Goal: Task Accomplishment & Management: Manage account settings

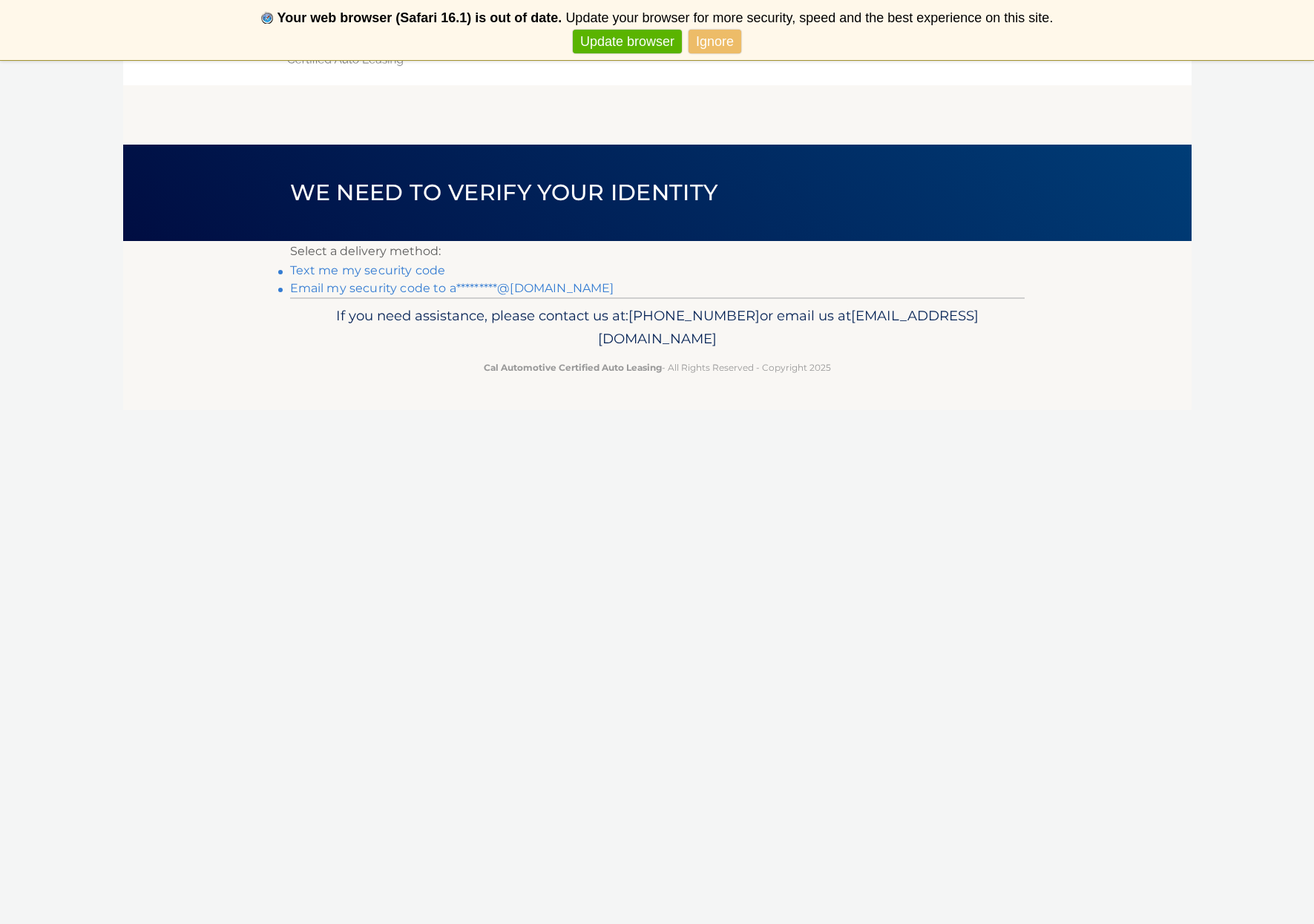
click at [403, 269] on link "Text me my security code" at bounding box center [368, 270] width 156 height 14
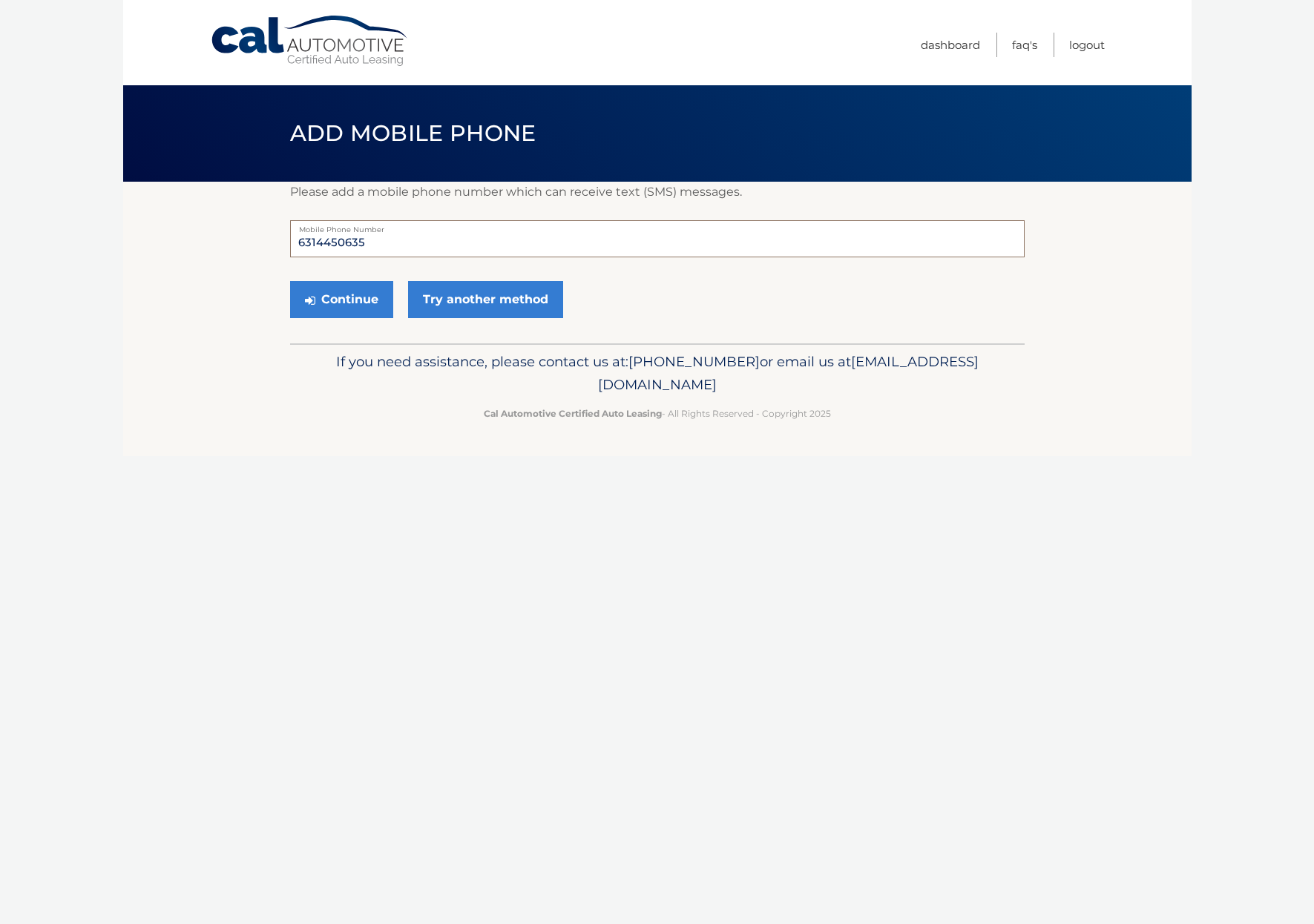
click at [394, 239] on input "6314450635" at bounding box center [657, 239] width 734 height 37
click at [362, 304] on button "Continue" at bounding box center [341, 299] width 104 height 37
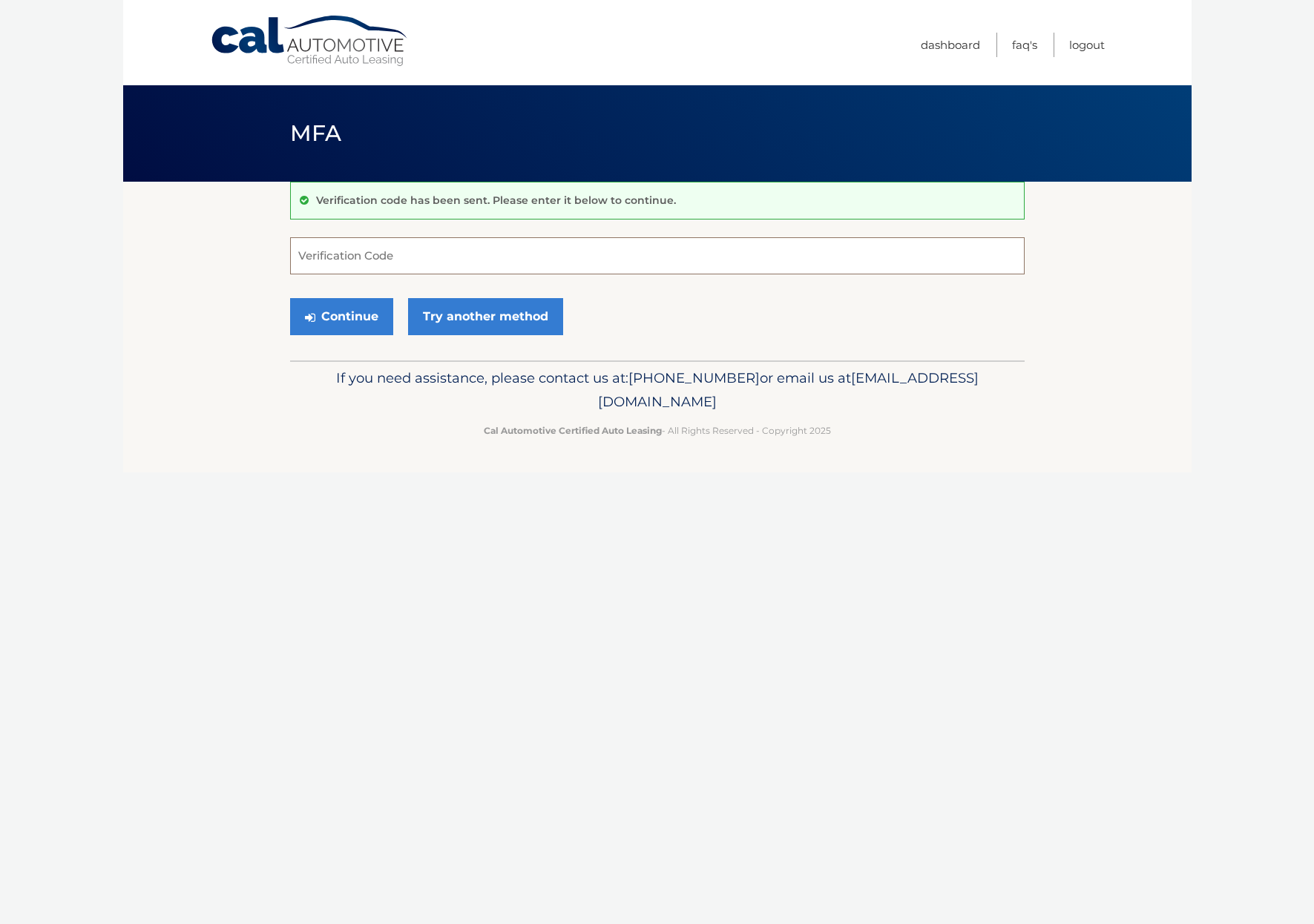
click at [368, 259] on input "Verification Code" at bounding box center [657, 255] width 734 height 37
type input "272305"
click at [336, 316] on button "Continue" at bounding box center [341, 317] width 104 height 37
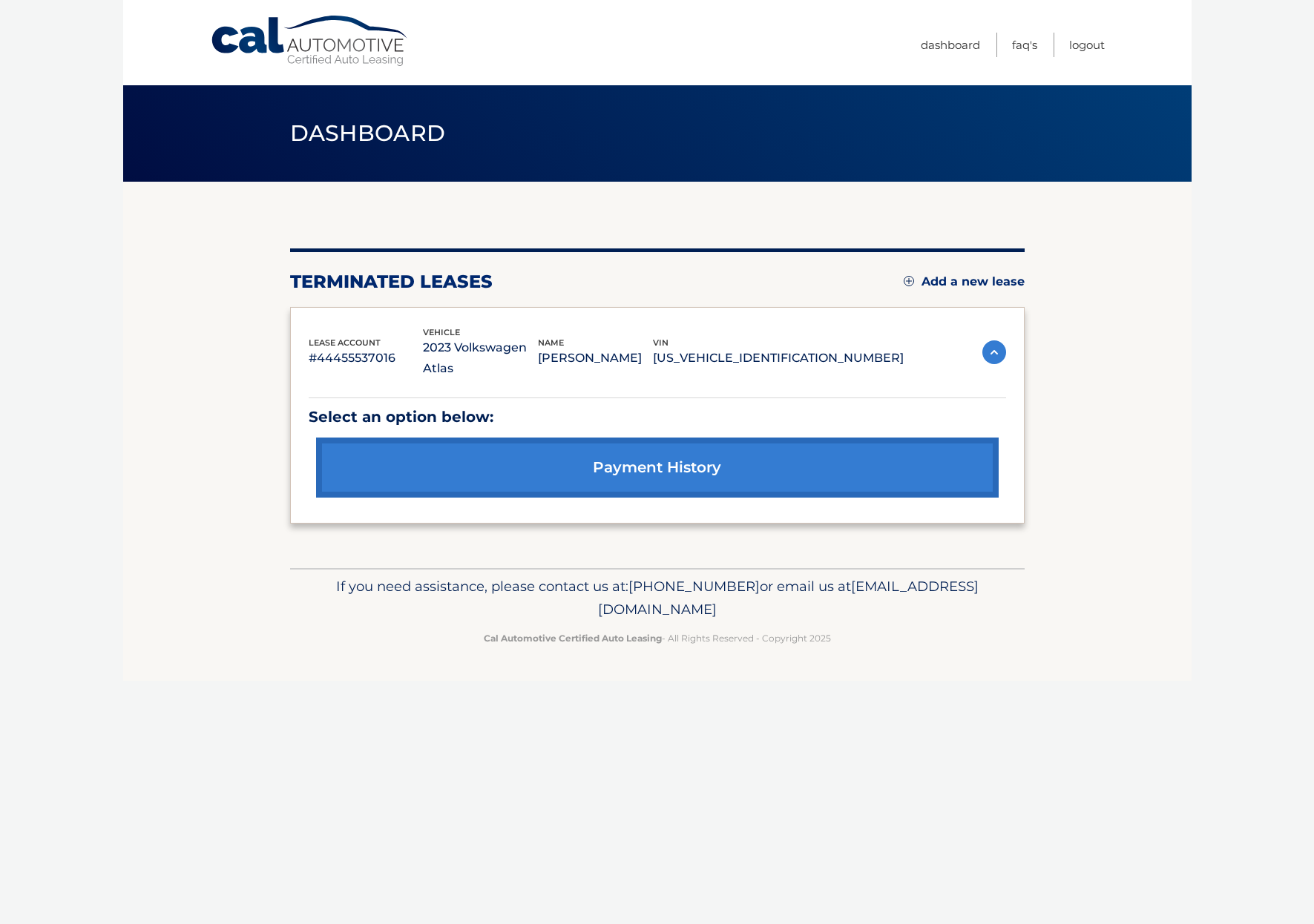
click at [983, 353] on div "lease account #44455537016 vehicle 2023 Volkswagen Atlas name ADAM DUFF vin 1V2…" at bounding box center [657, 352] width 697 height 54
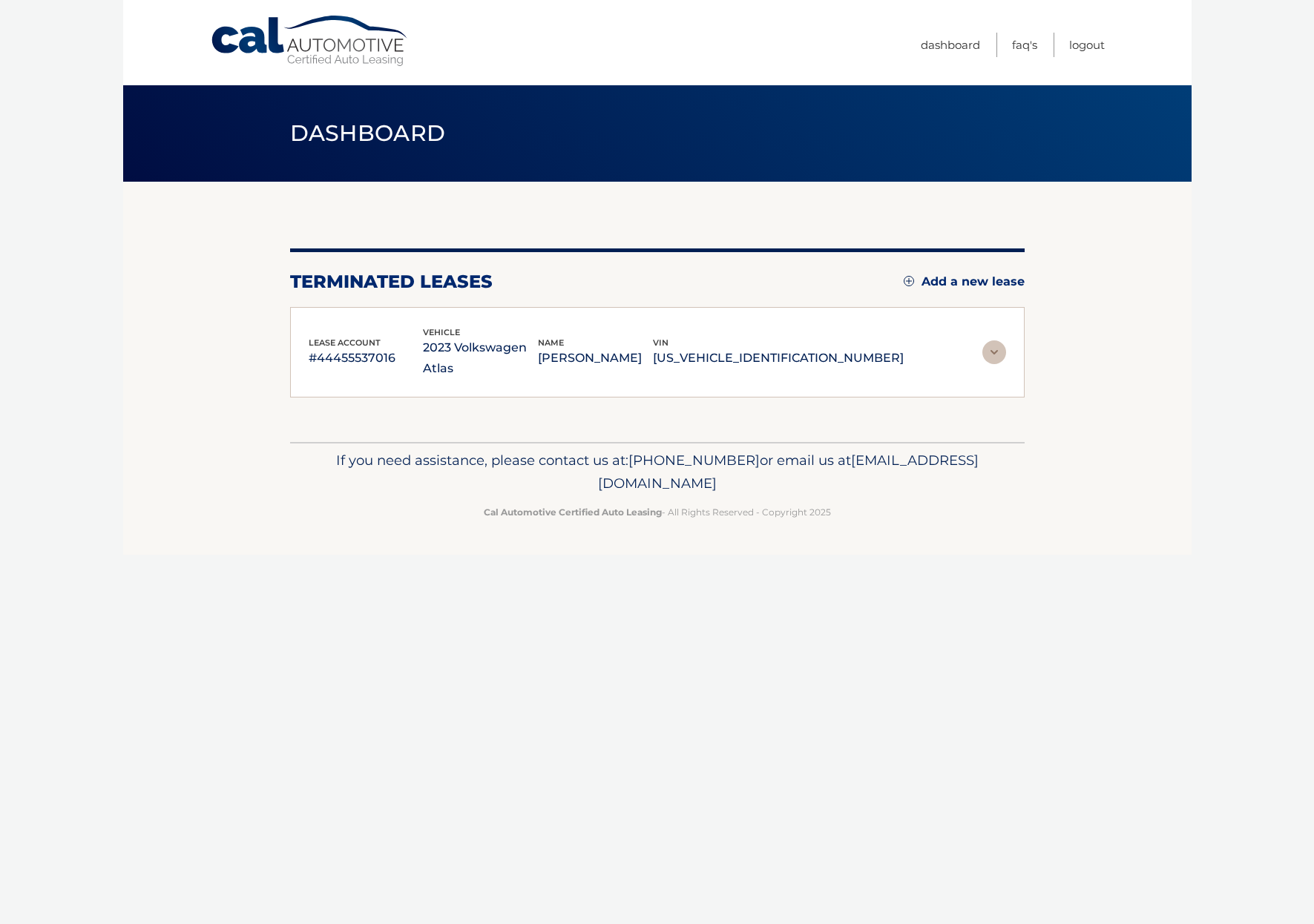
click at [990, 342] on img at bounding box center [994, 352] width 24 height 24
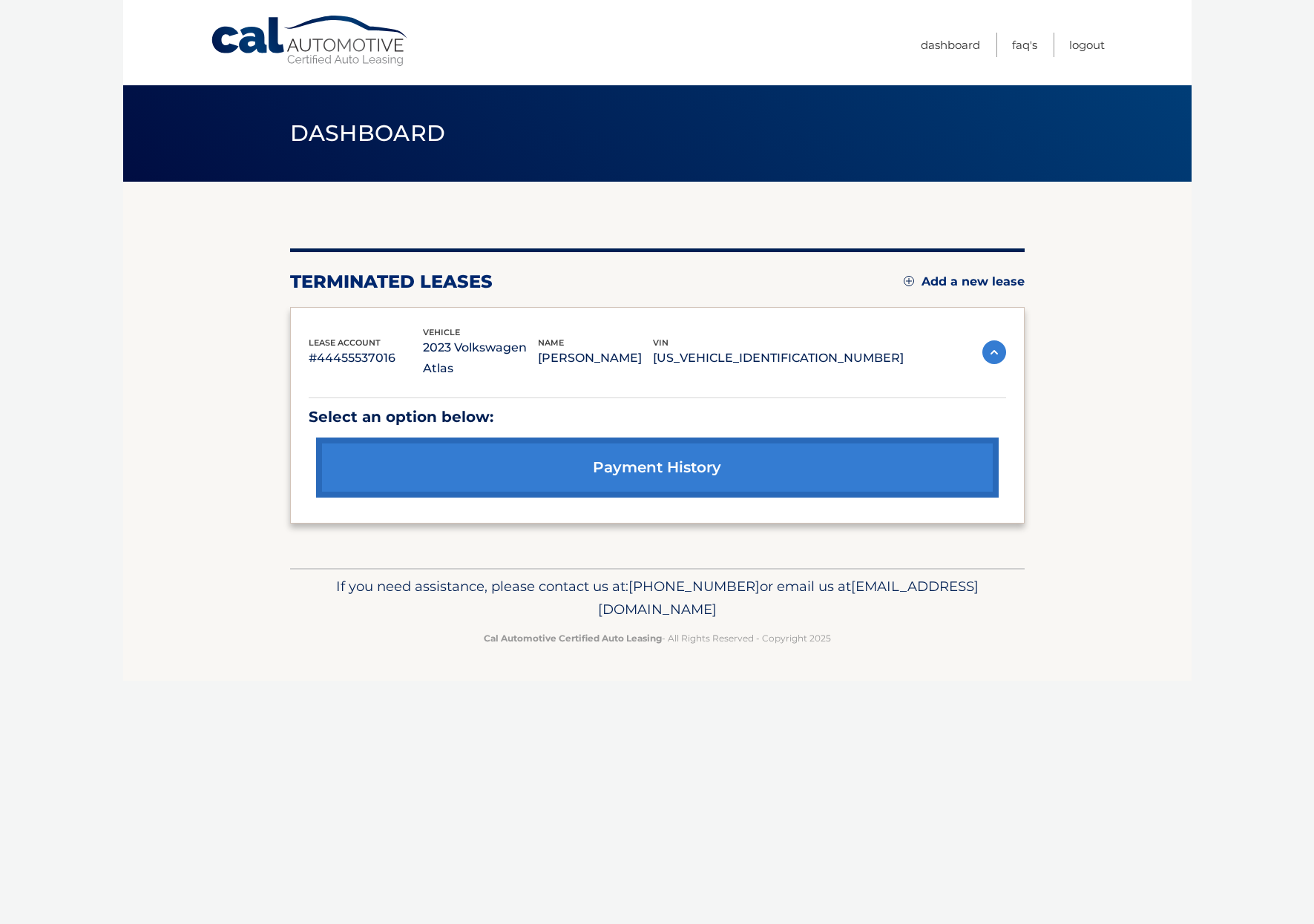
click at [453, 405] on p "Select an option below:" at bounding box center [657, 418] width 697 height 26
click at [991, 342] on img at bounding box center [994, 352] width 24 height 24
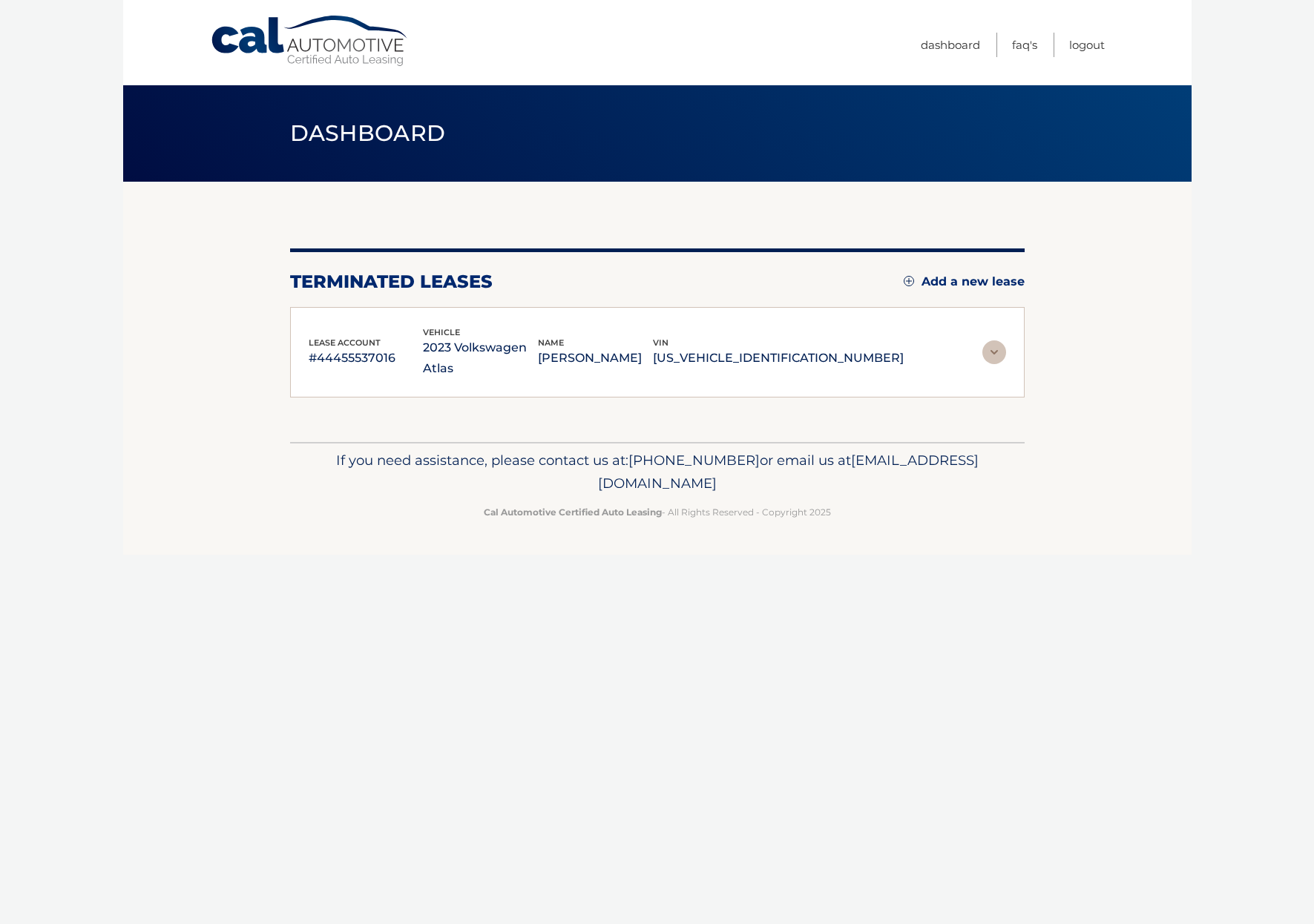
click at [991, 342] on img at bounding box center [994, 352] width 24 height 24
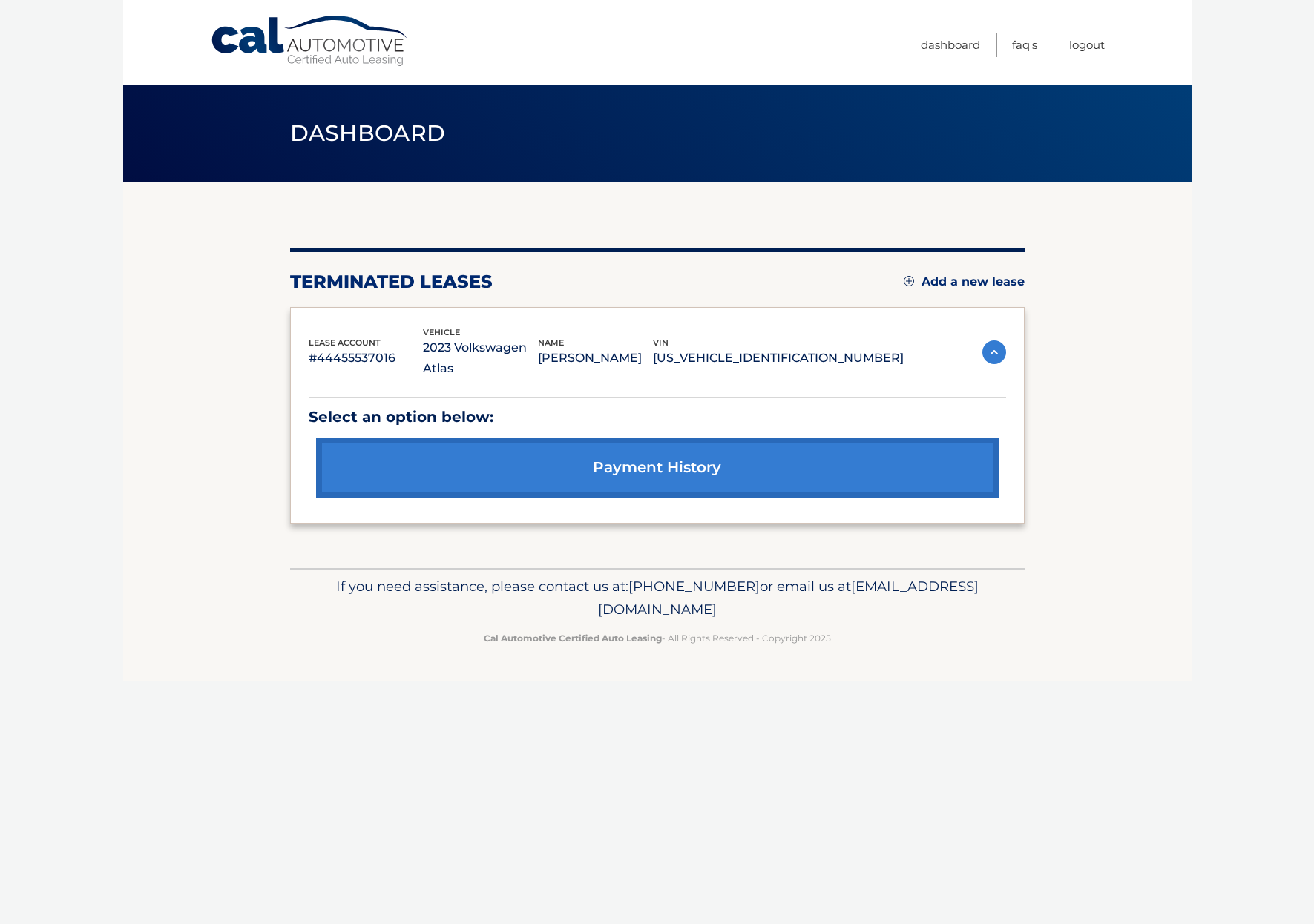
click at [1001, 346] on img at bounding box center [994, 352] width 24 height 24
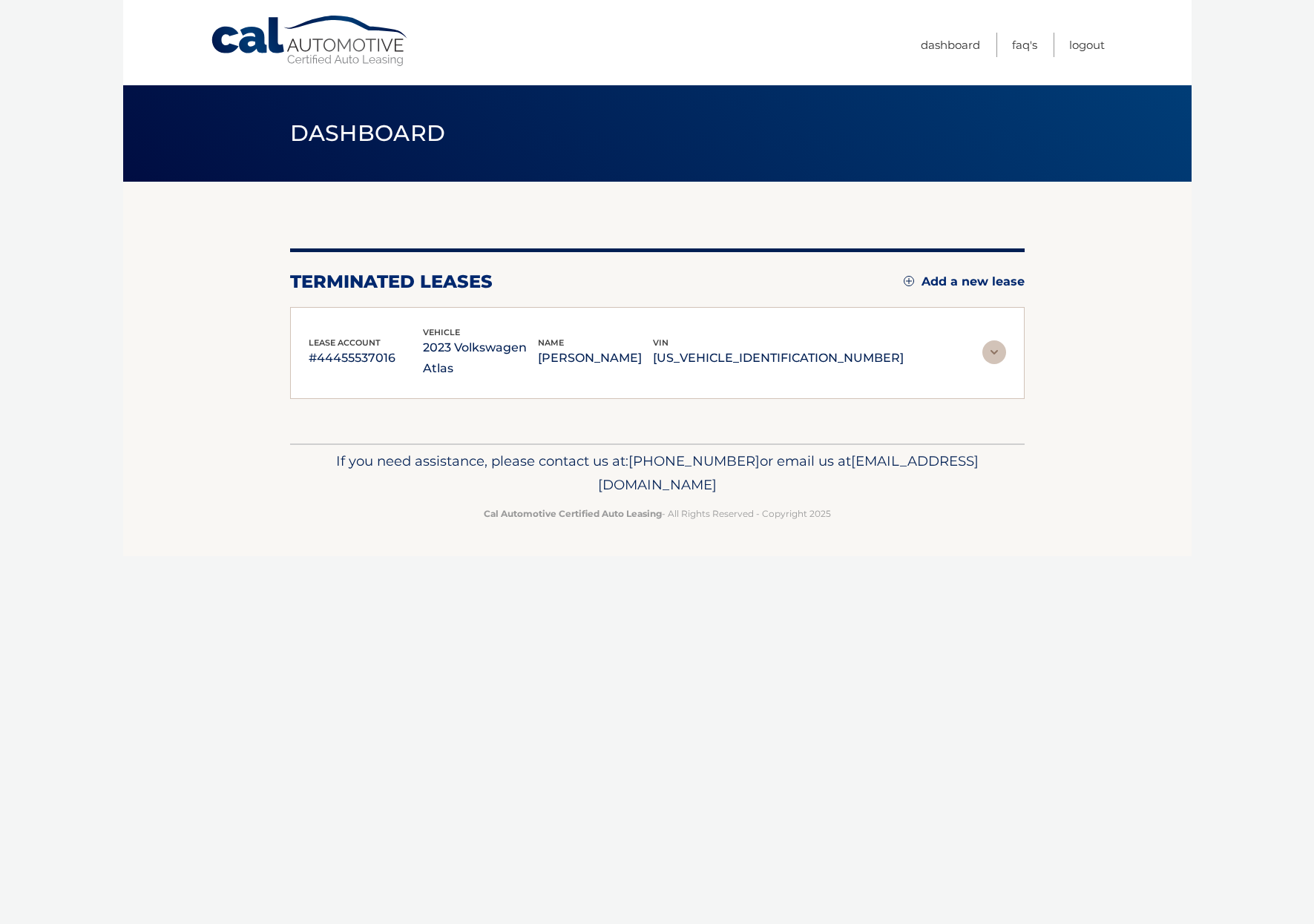
click at [1001, 346] on img at bounding box center [994, 352] width 24 height 24
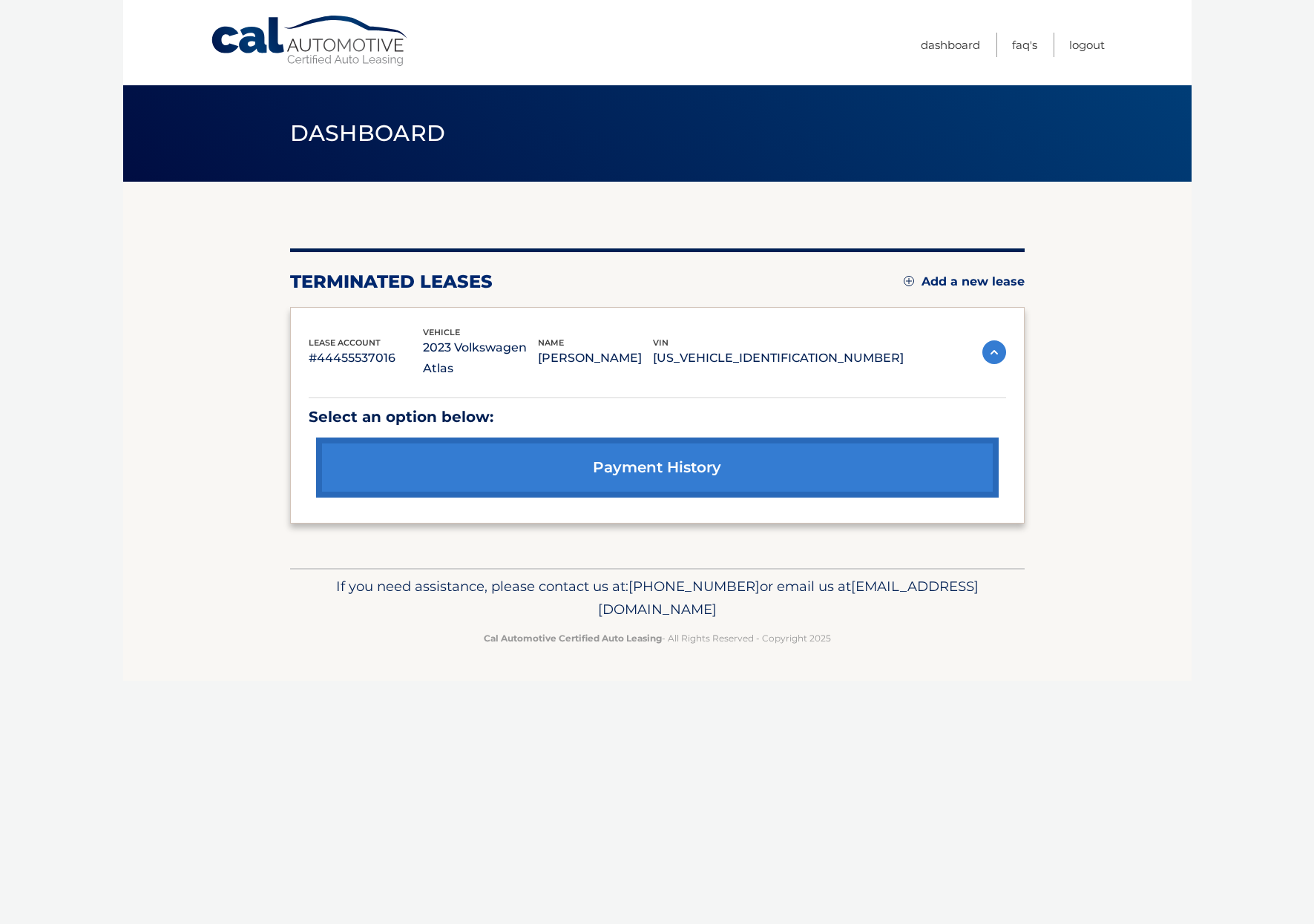
click at [577, 445] on link "payment history" at bounding box center [657, 468] width 683 height 60
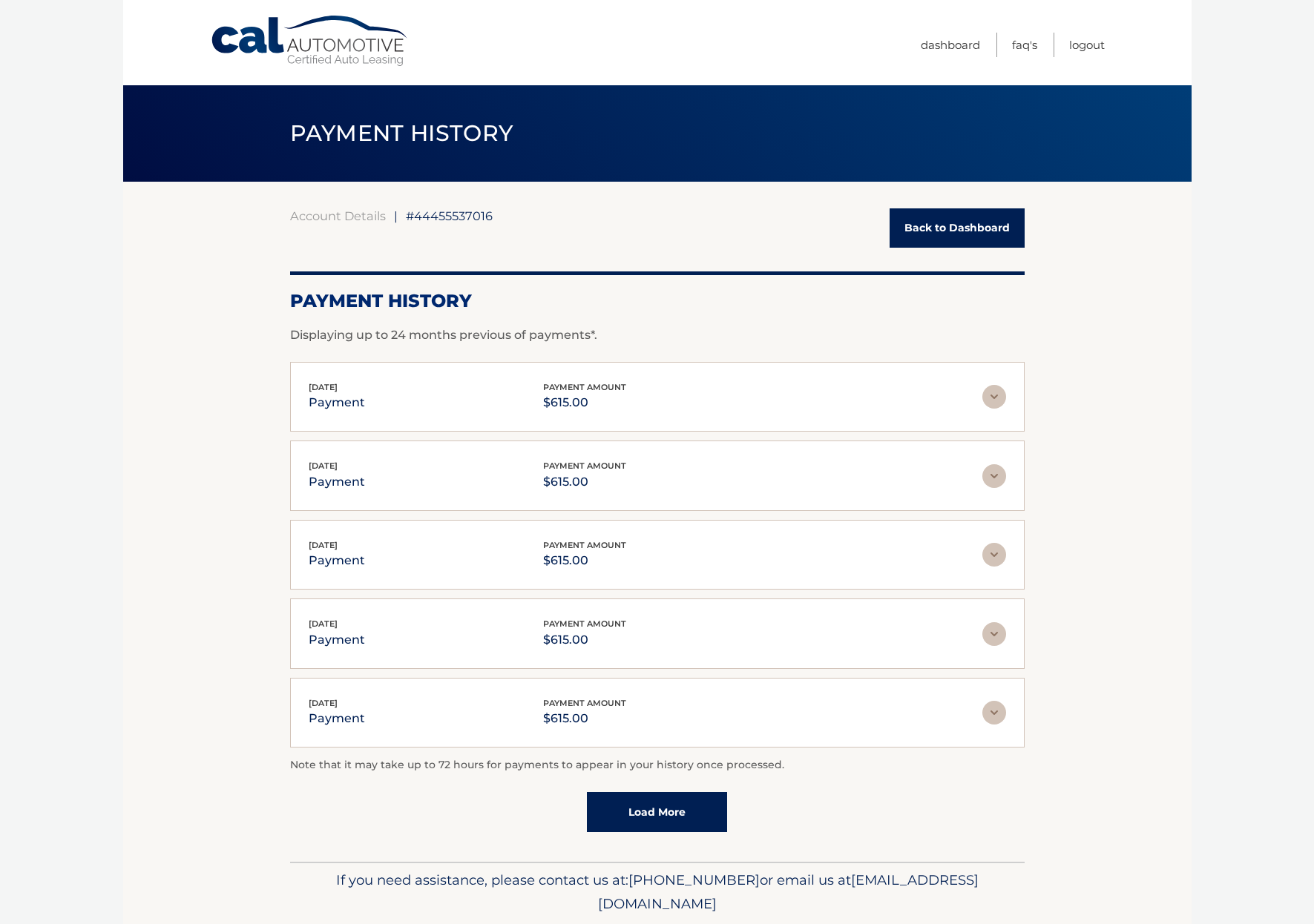
click at [998, 401] on img at bounding box center [994, 397] width 24 height 24
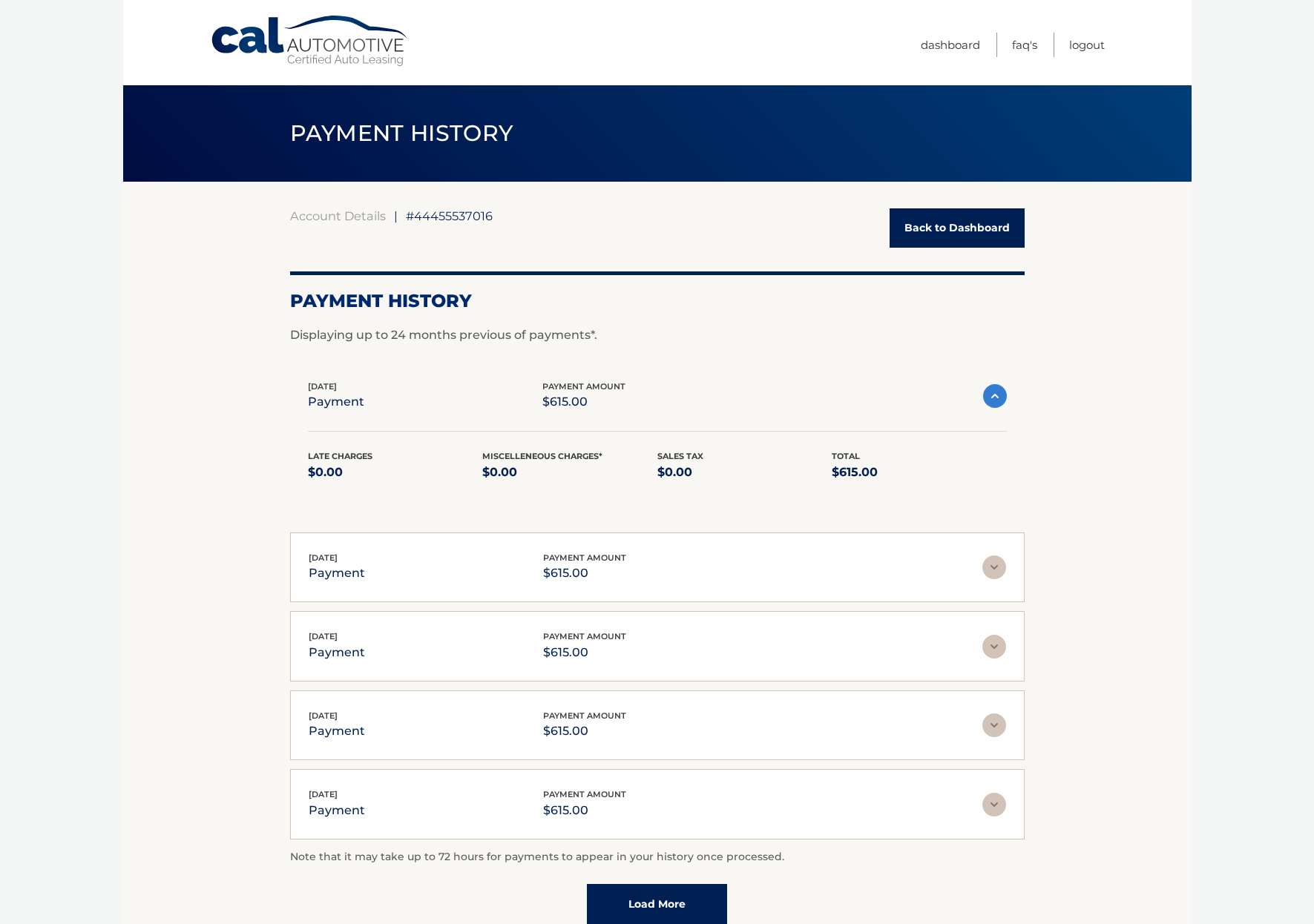
click at [998, 401] on img at bounding box center [995, 396] width 24 height 24
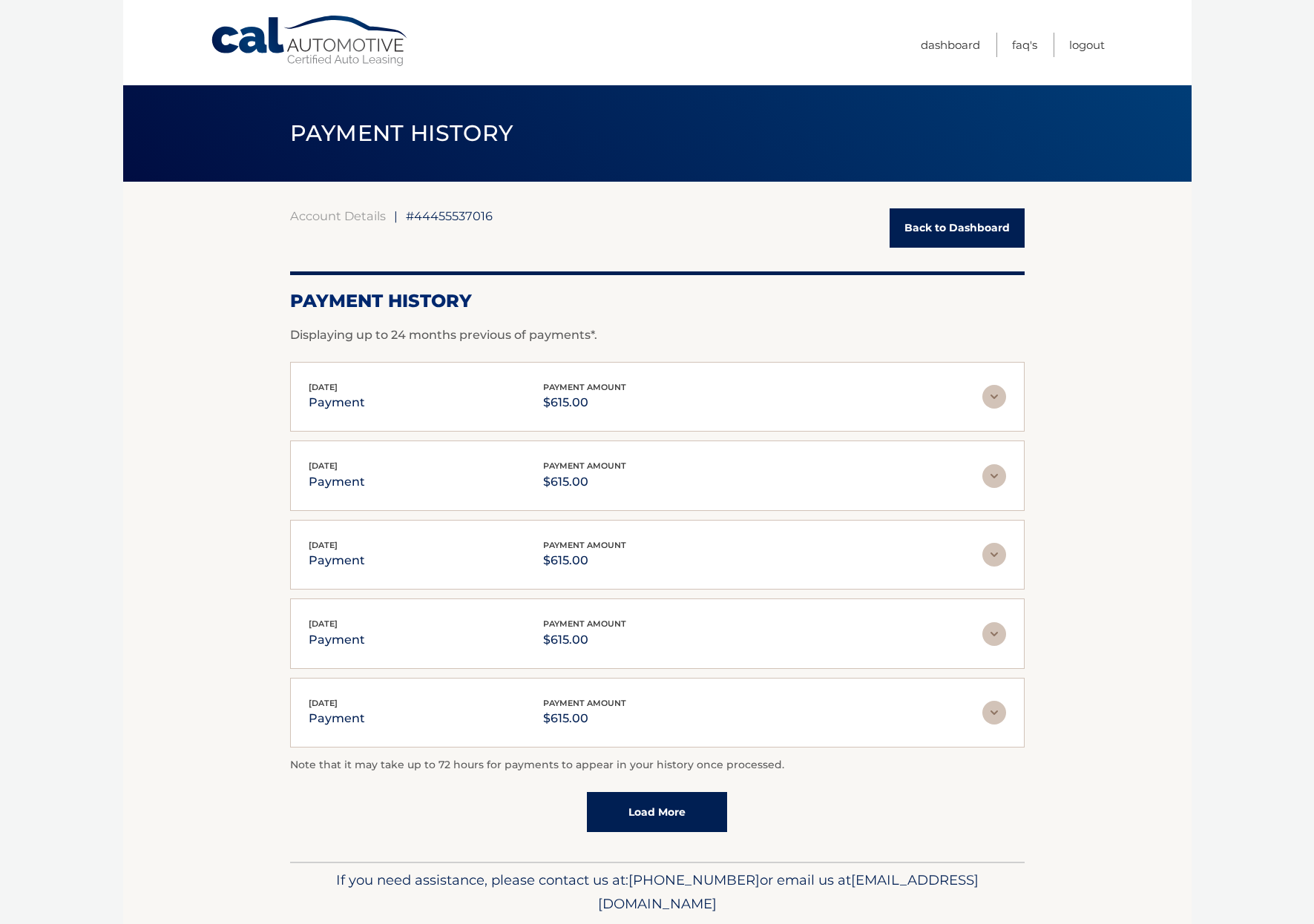
click at [1098, 222] on section "Account Details | #44455537016 Back to Dashboard Payment History Displaying up …" at bounding box center [657, 521] width 1068 height 680
click at [945, 232] on link "Back to Dashboard" at bounding box center [957, 228] width 135 height 39
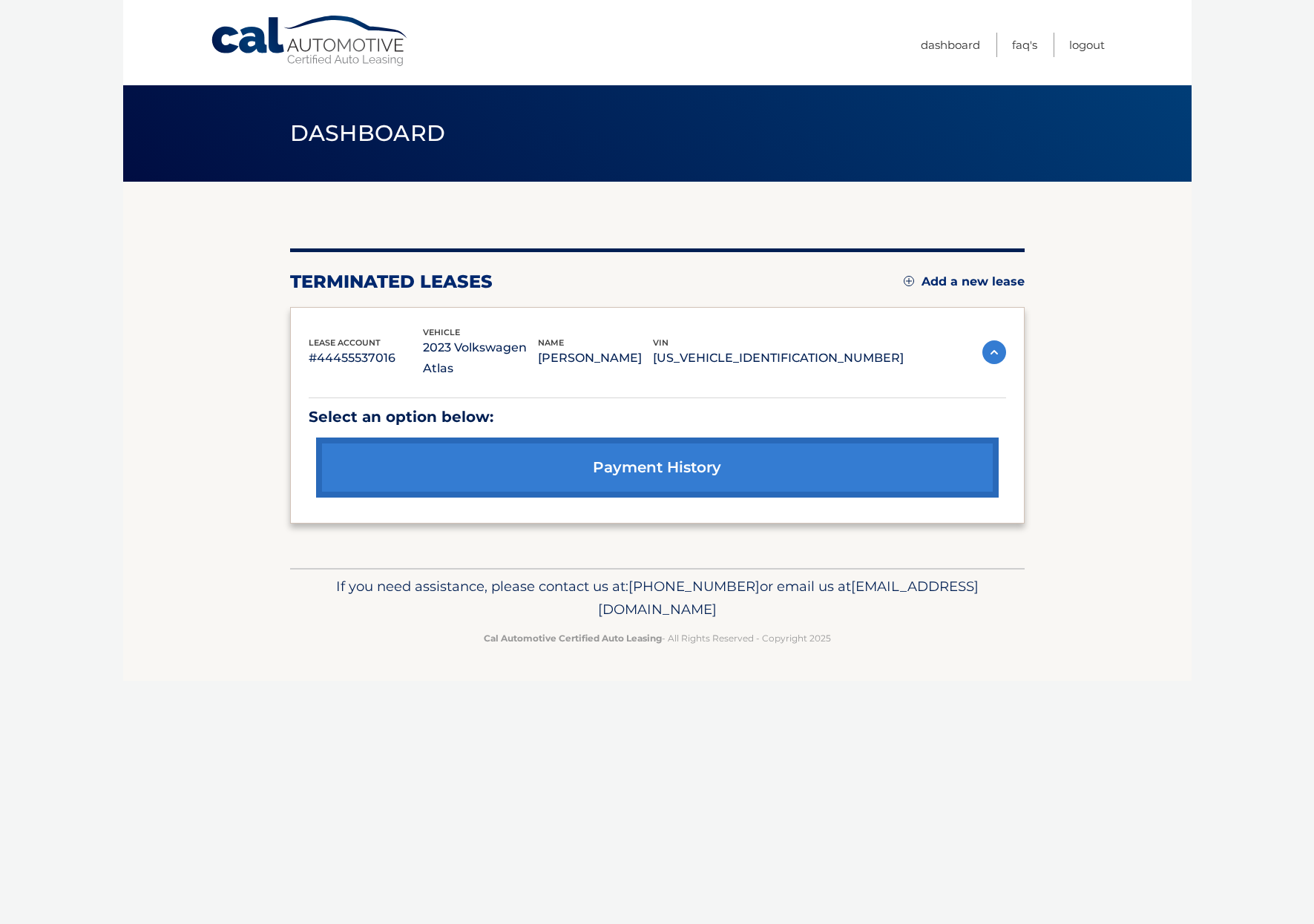
click at [961, 287] on link "Add a new lease" at bounding box center [963, 281] width 121 height 15
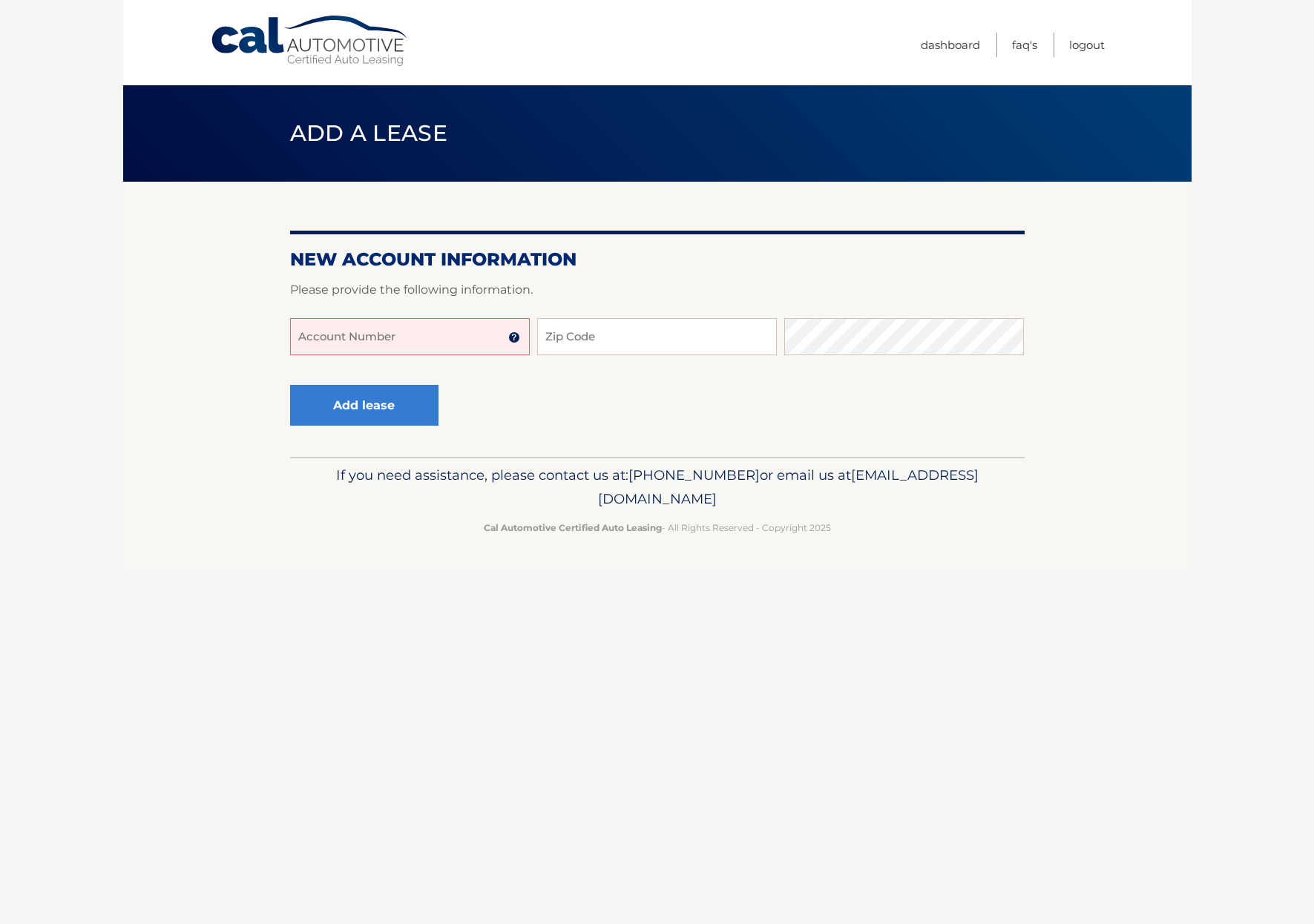
click at [411, 334] on input "Account Number" at bounding box center [410, 336] width 240 height 37
click at [515, 341] on img at bounding box center [514, 338] width 12 height 12
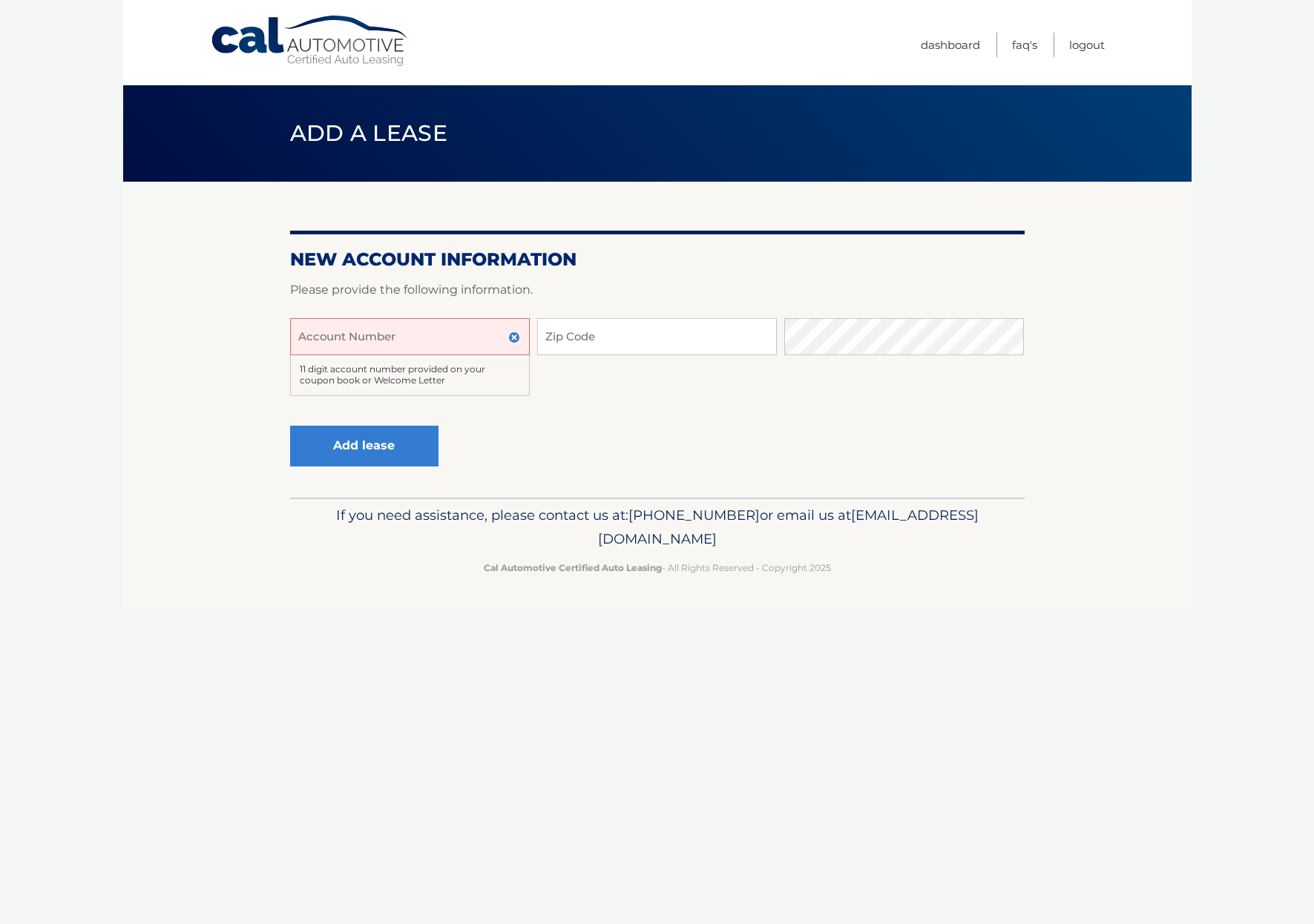
click at [413, 333] on input "Account Number" at bounding box center [410, 336] width 240 height 37
type input "44455986012"
click at [570, 343] on input "Zip Code" at bounding box center [657, 336] width 240 height 37
type input "11755"
click at [699, 471] on div "Add lease" at bounding box center [657, 447] width 734 height 54
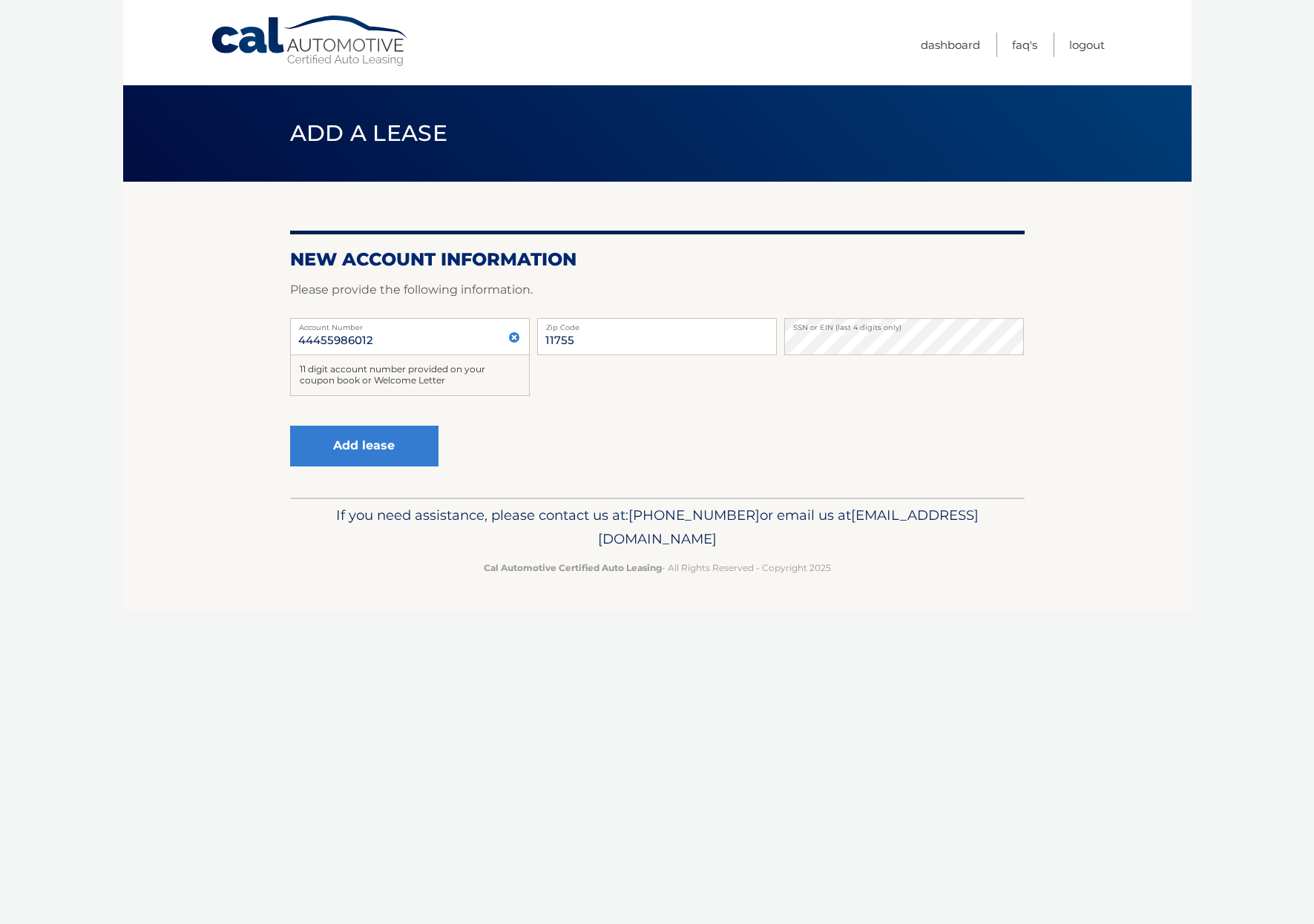
click at [728, 376] on div "44455986012 Account Number 11 digit account number provided on your coupon book…" at bounding box center [657, 369] width 734 height 102
click at [783, 377] on div "44455986012 Account Number 11 digit account number provided on your coupon book…" at bounding box center [657, 369] width 734 height 102
click at [319, 447] on button "Add lease" at bounding box center [364, 447] width 148 height 41
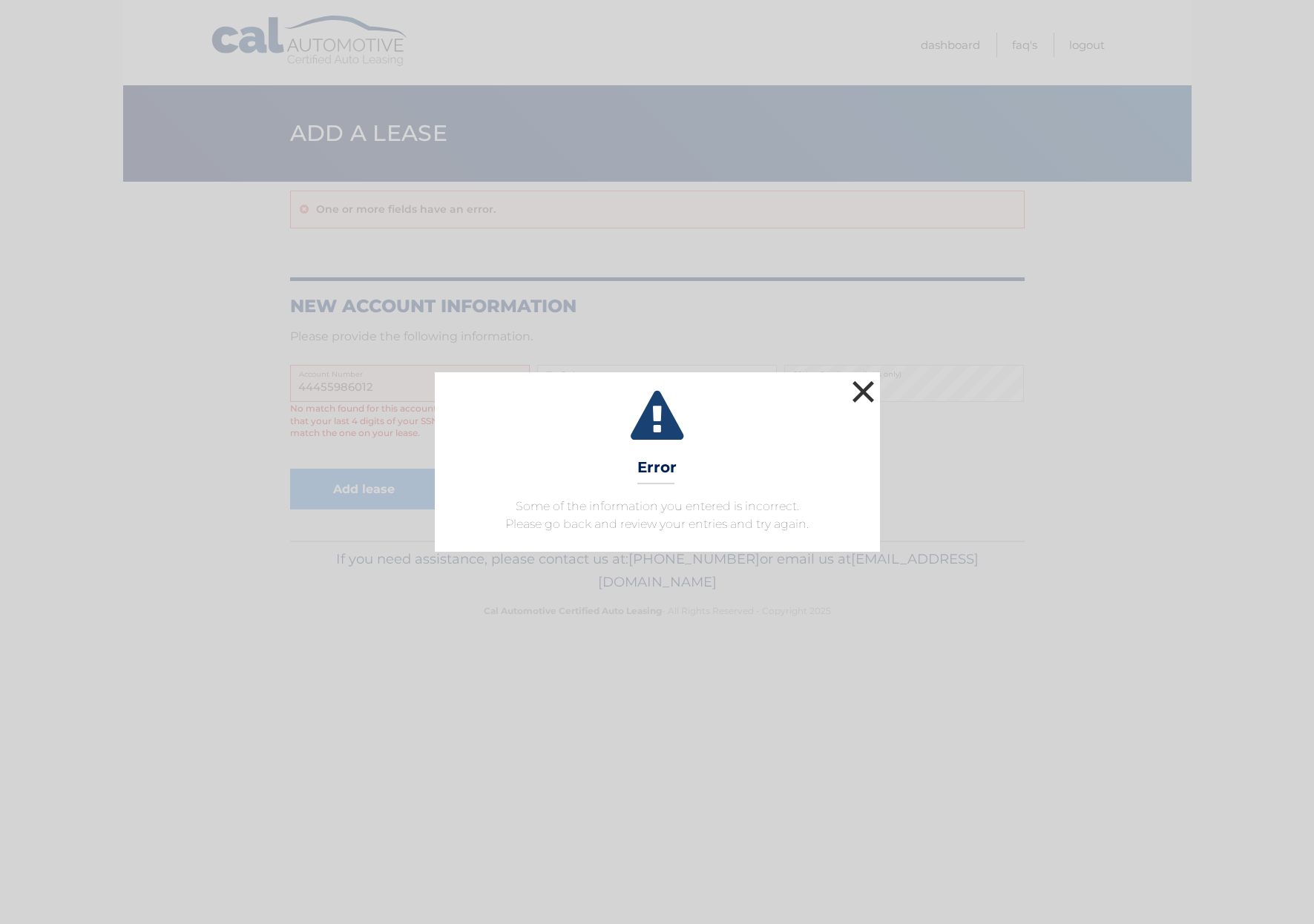
click at [867, 394] on button "×" at bounding box center [863, 391] width 30 height 30
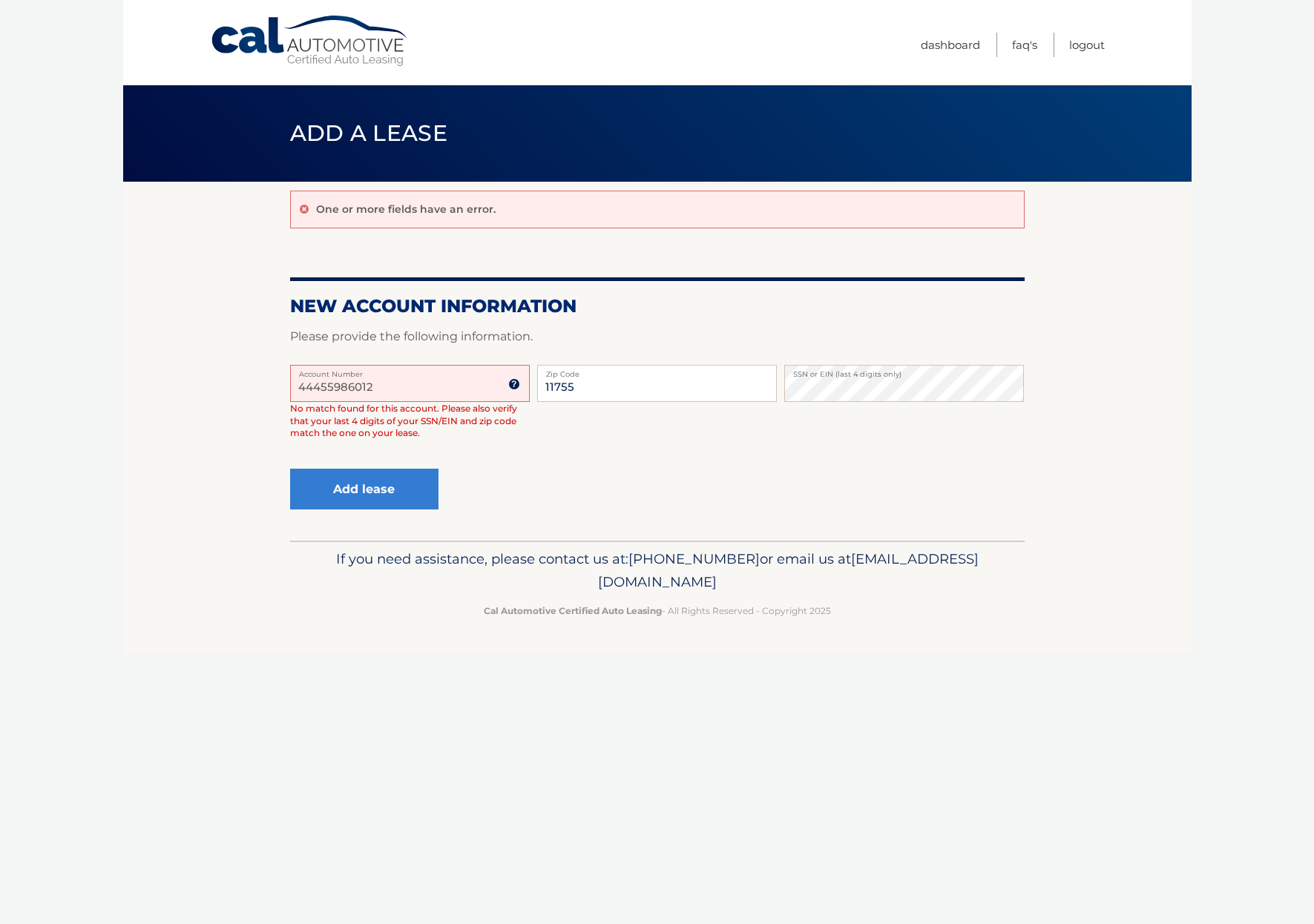
click at [411, 382] on input "44455986012" at bounding box center [410, 383] width 240 height 37
click at [524, 454] on div "44455986012 Account Number 11 digit account number provided on your coupon book…" at bounding box center [657, 414] width 734 height 98
click at [611, 398] on input "11755" at bounding box center [657, 383] width 240 height 37
type input "11733"
click at [630, 435] on div "44455986012 Account Number 11 digit account number provided on your coupon book…" at bounding box center [657, 414] width 734 height 98
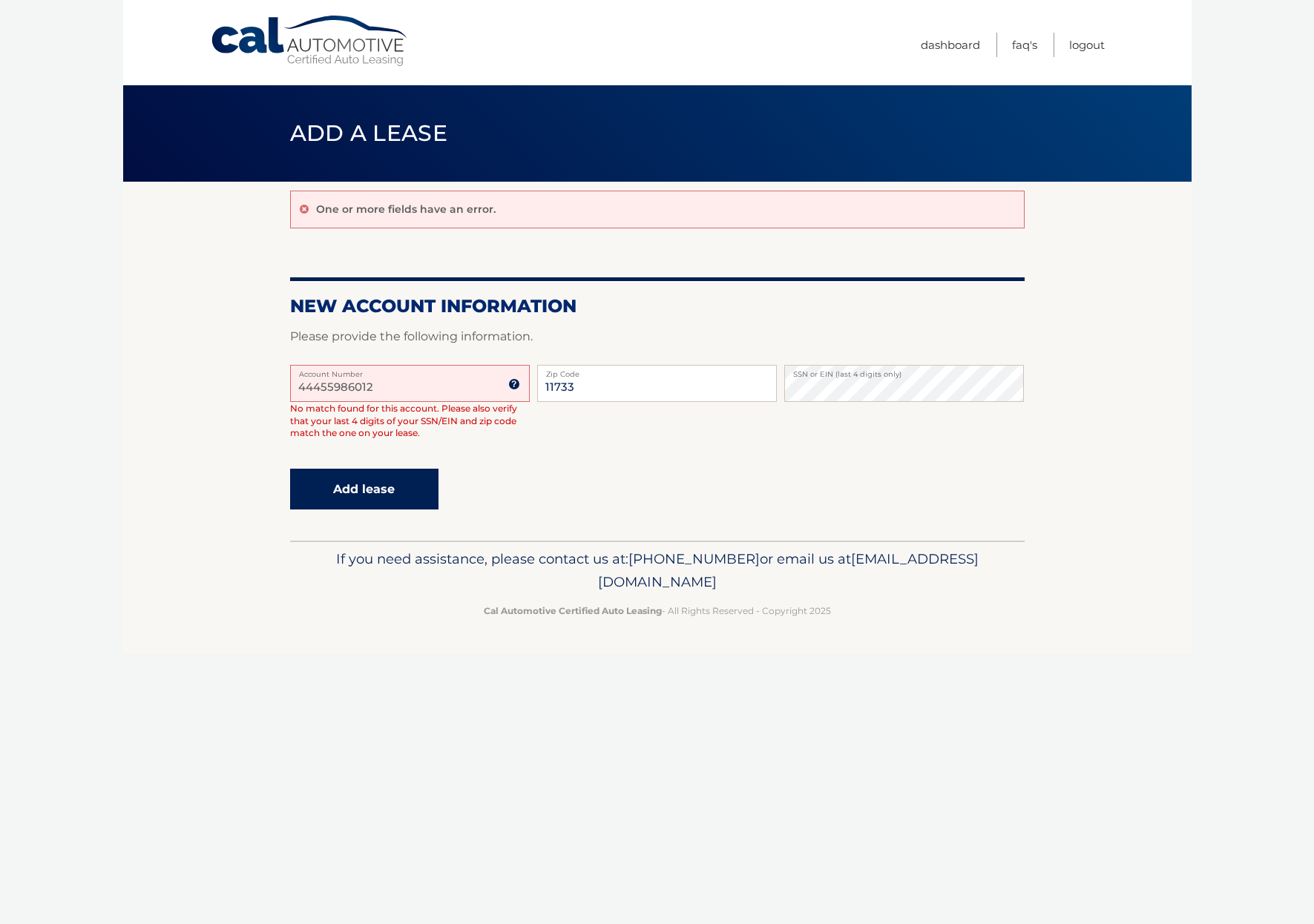
click at [401, 489] on button "Add lease" at bounding box center [364, 489] width 148 height 41
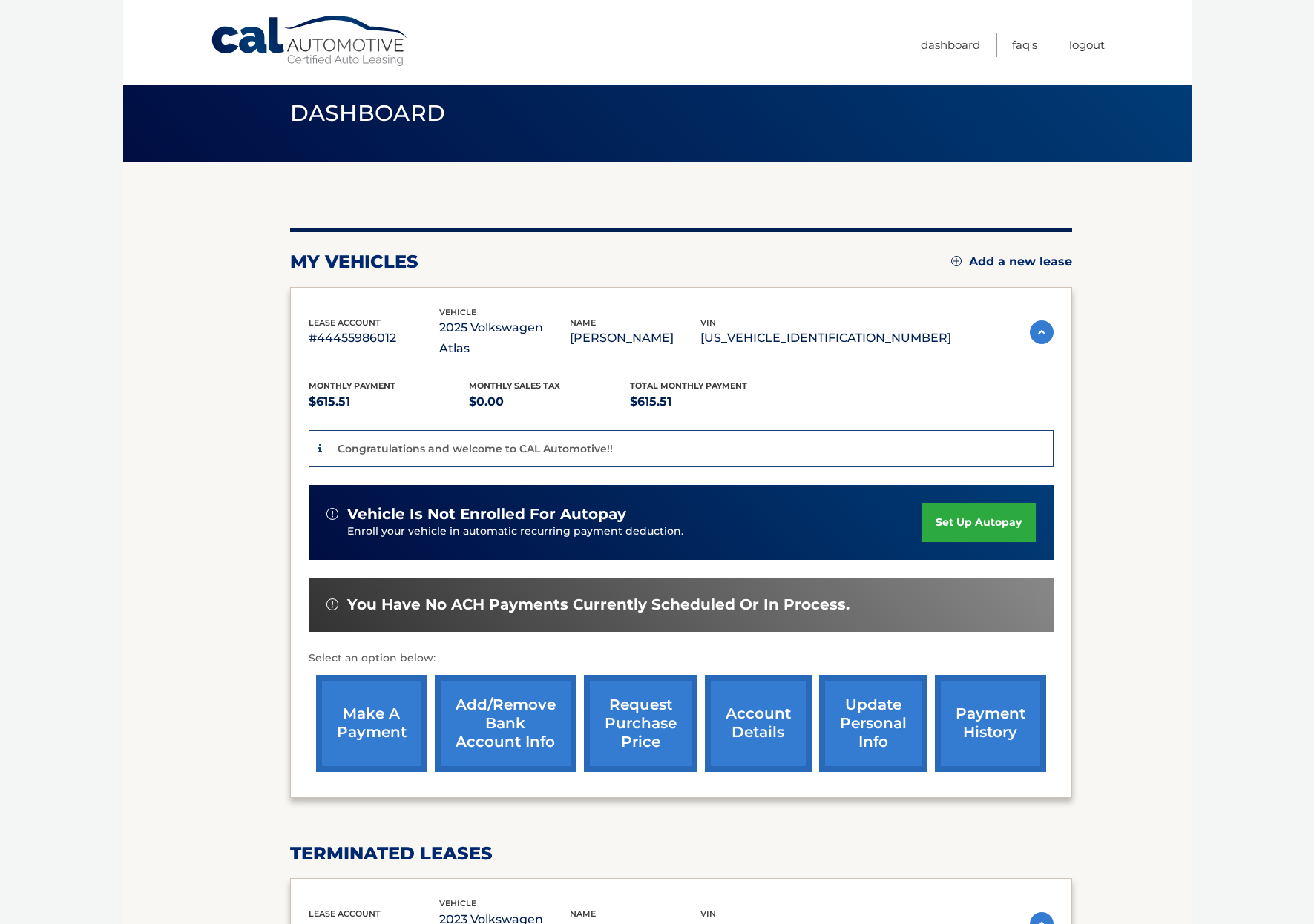
scroll to position [16, 0]
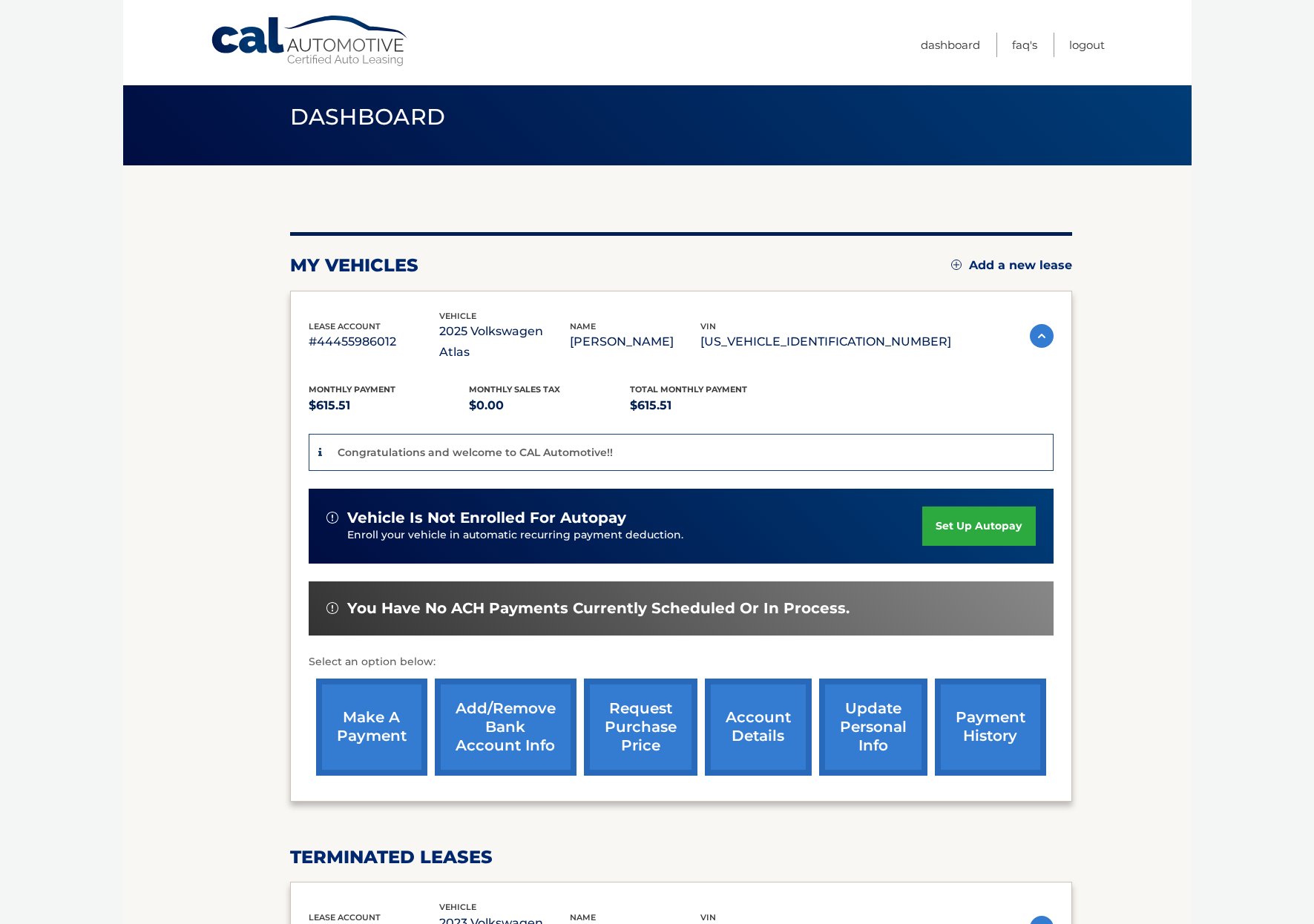
click at [957, 506] on link "set up autopay" at bounding box center [979, 526] width 113 height 39
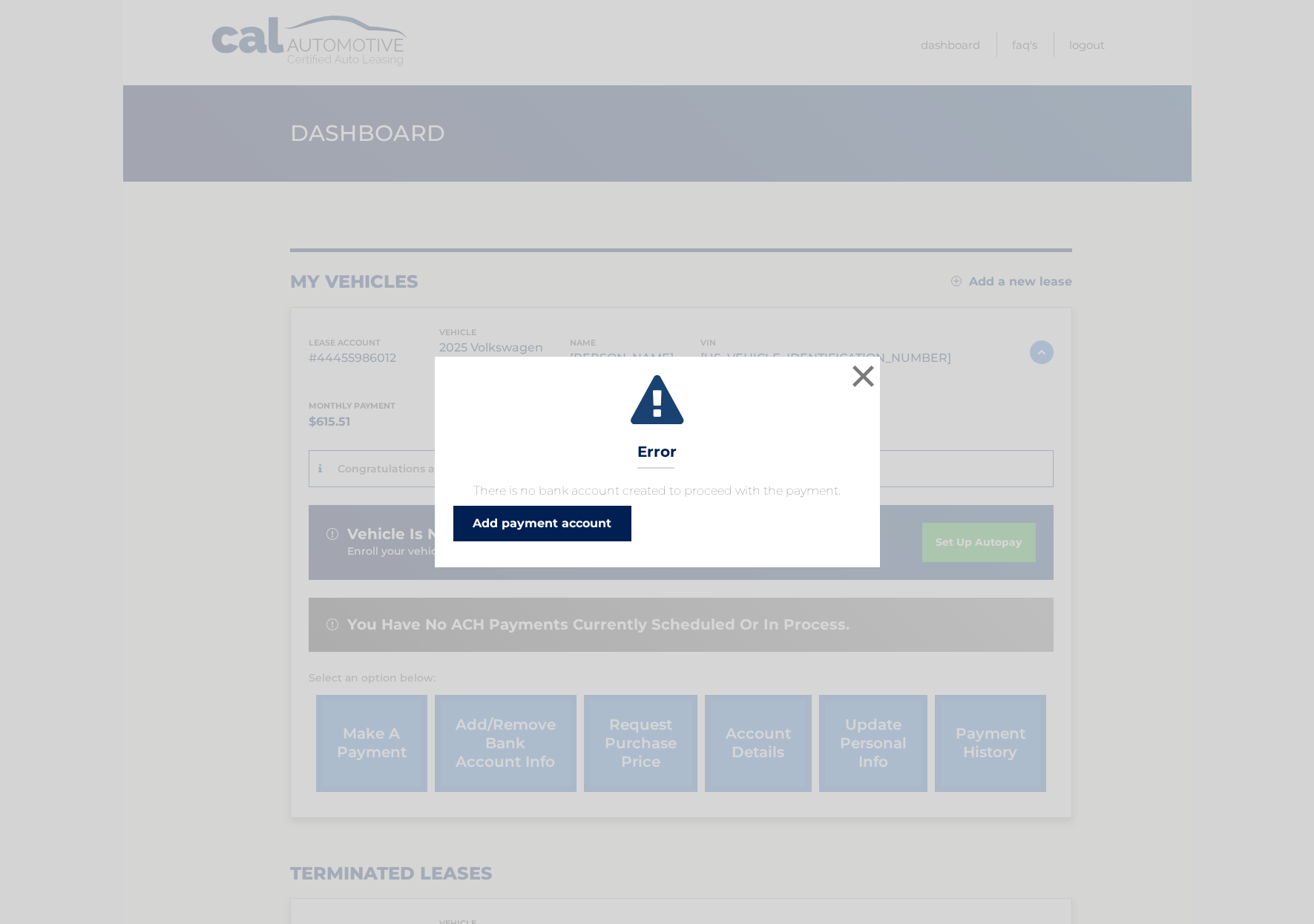
click at [544, 527] on link "Add payment account" at bounding box center [542, 524] width 178 height 36
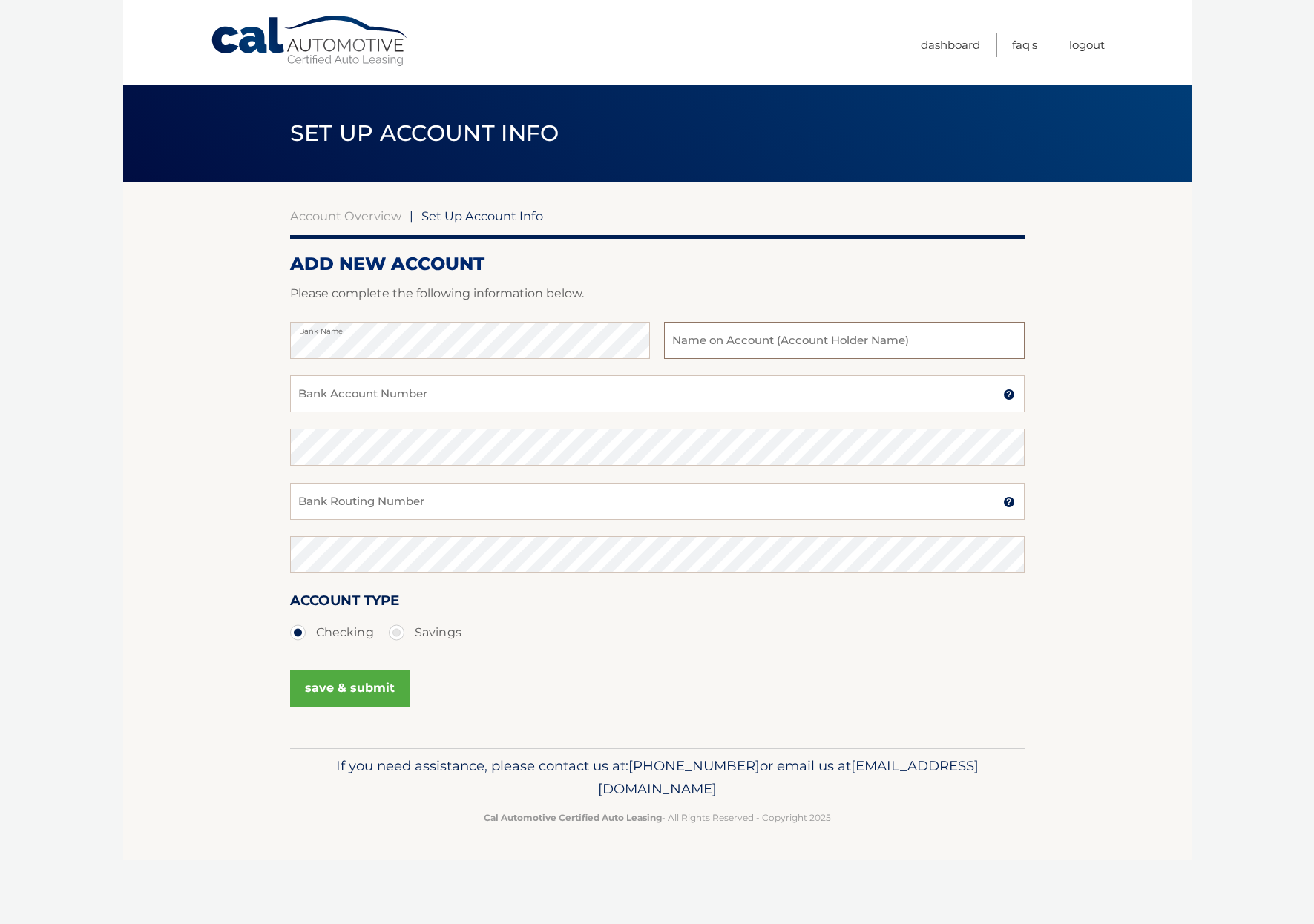
click at [820, 325] on input "text" at bounding box center [843, 340] width 360 height 37
type input "A"
type input "Adam and Lauren Duff"
click at [544, 400] on input "Bank Account Number" at bounding box center [657, 394] width 734 height 37
click at [399, 396] on input "Bank Account Number" at bounding box center [657, 394] width 734 height 37
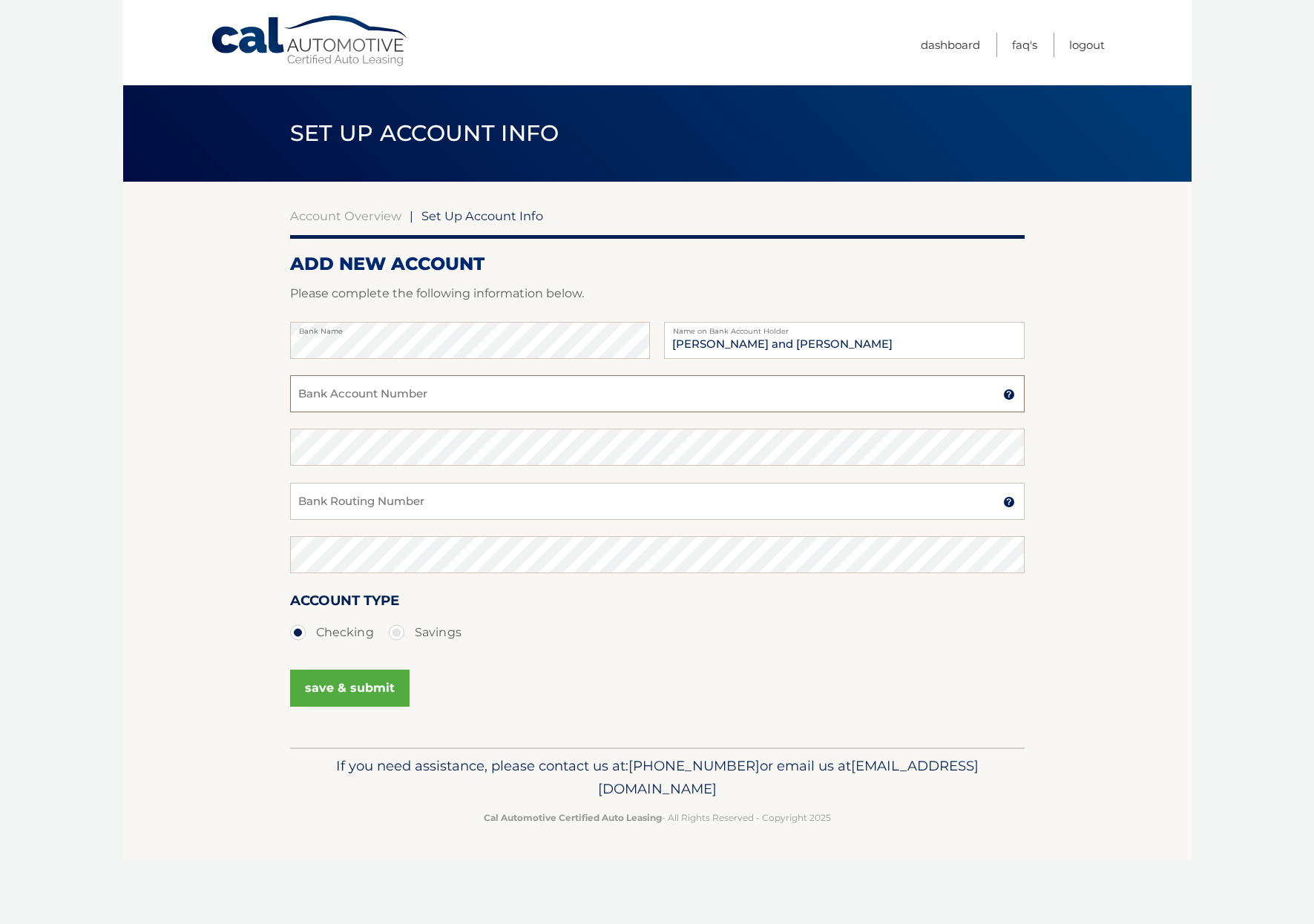
paste input "9993310623"
type input "9993310623"
click at [434, 504] on input "Bank Routing Number" at bounding box center [657, 500] width 734 height 37
paste input "221473652"
type input "221473652"
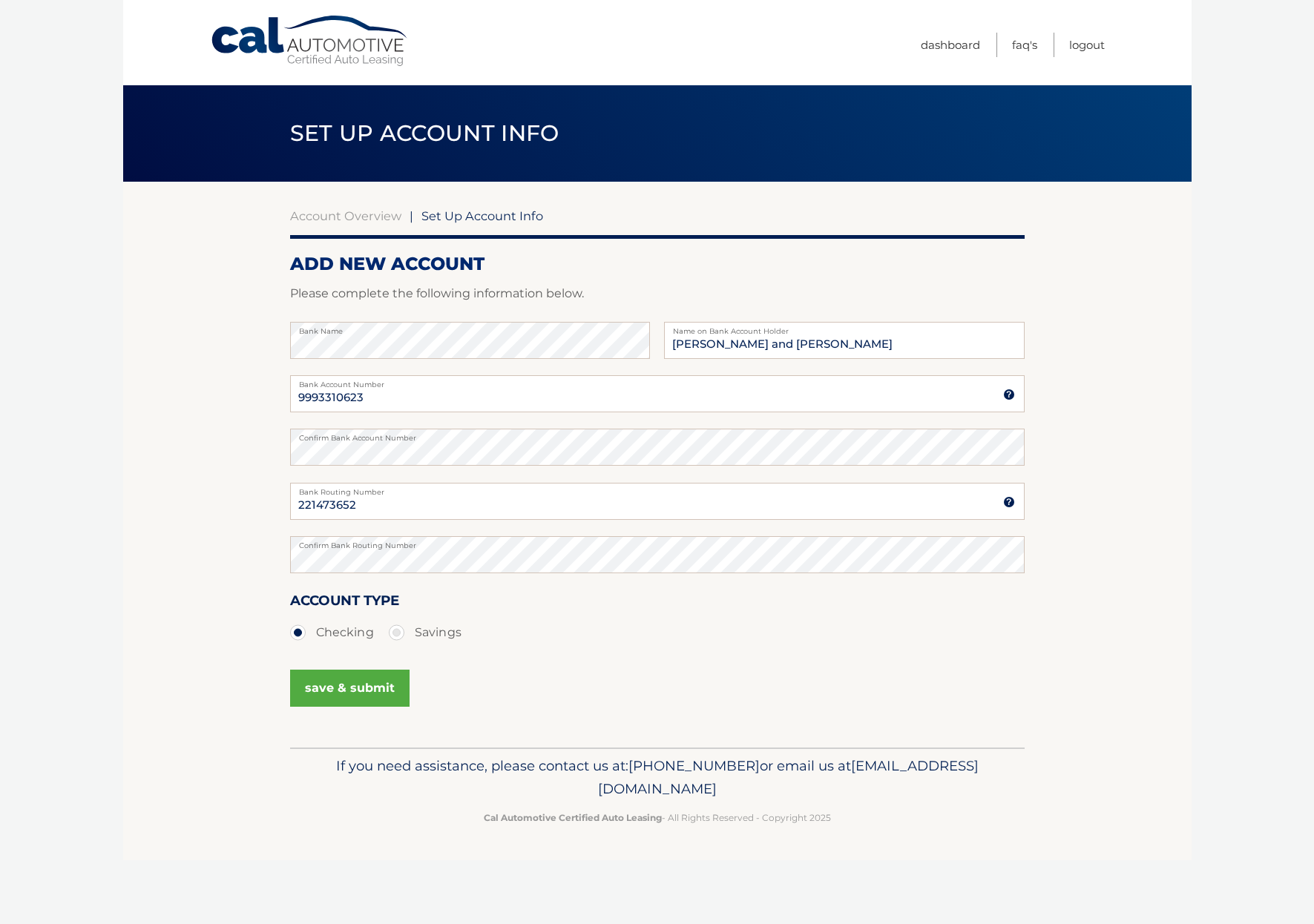
click at [215, 602] on section "Account Overview | Set Up Account Info ADD NEW ACCOUNT Please complete the foll…" at bounding box center [657, 465] width 1068 height 566
click at [400, 624] on label "Savings" at bounding box center [424, 632] width 73 height 30
click at [400, 624] on input "Savings" at bounding box center [401, 630] width 15 height 24
radio input "true"
click at [333, 678] on button "save & submit" at bounding box center [350, 688] width 120 height 37
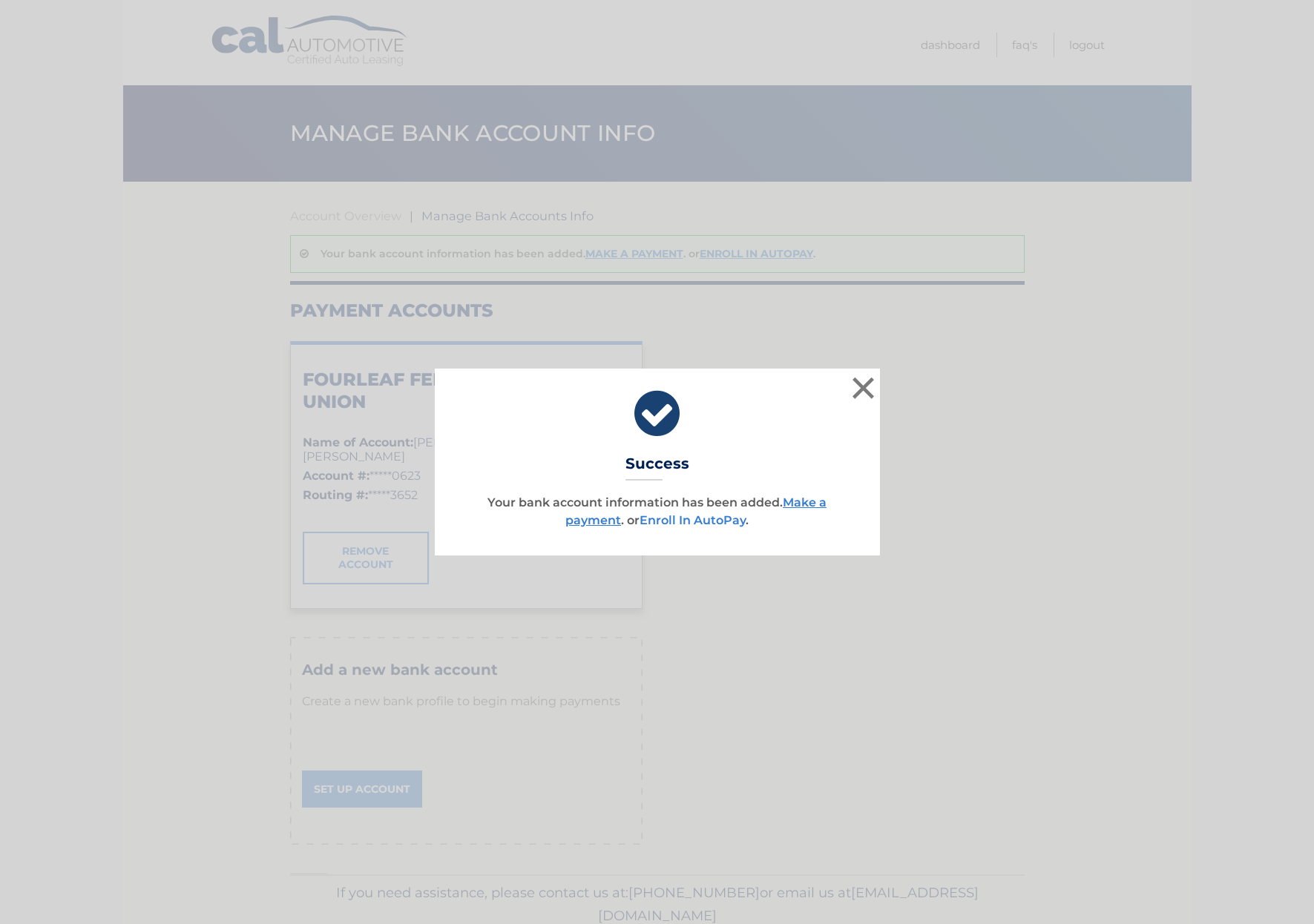
click at [687, 525] on link "Enroll In AutoPay" at bounding box center [692, 520] width 106 height 14
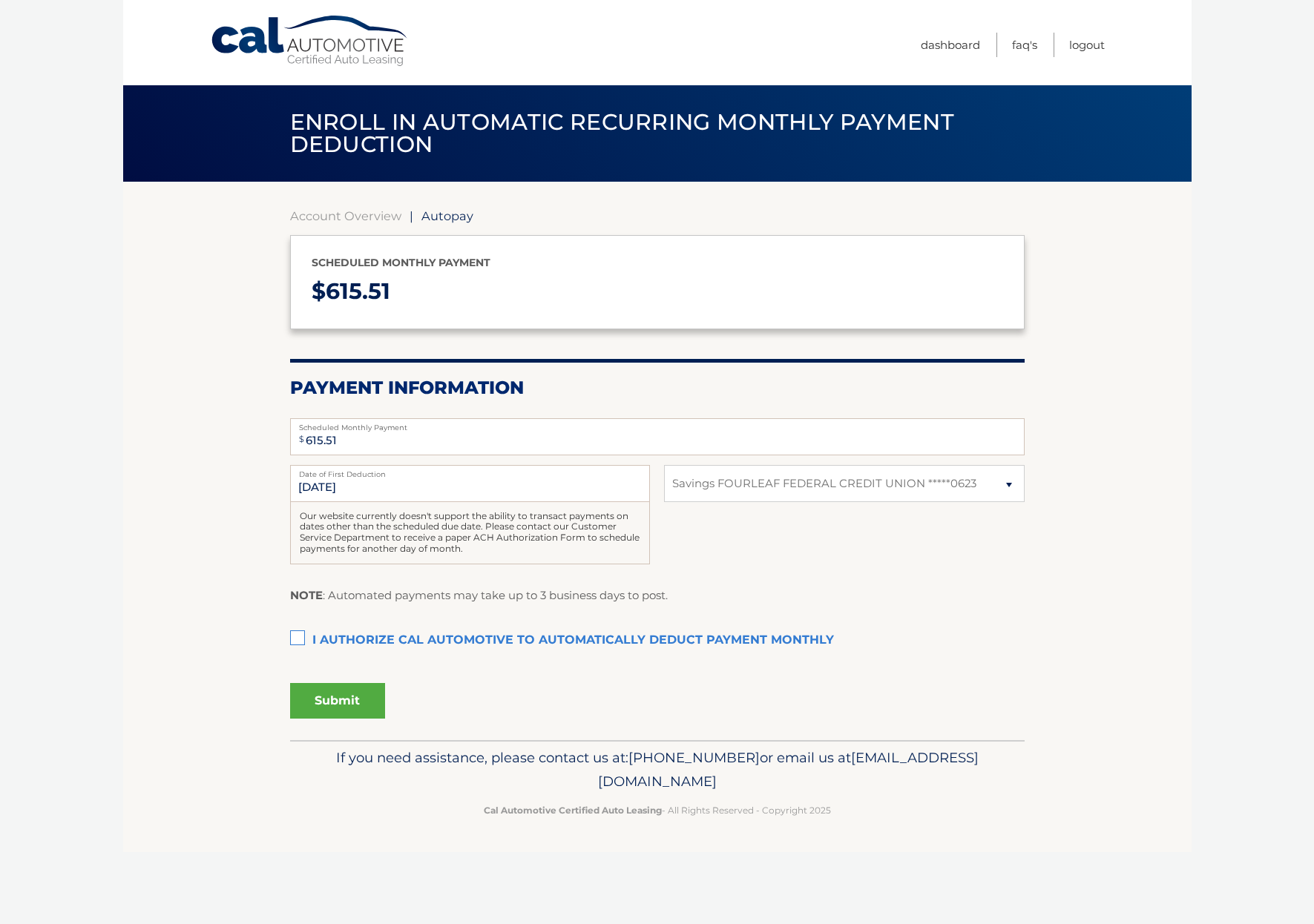
select select "YmVmYjA1NzEtYmRhNS00MDYyLTgxZmMtMTQ5NDIzM2FmN2Jj"
click at [295, 634] on label "I authorize cal automotive to automatically deduct payment monthly This checkbo…" at bounding box center [657, 641] width 734 height 30
click at [0, 0] on input "I authorize cal automotive to automatically deduct payment monthly This checkbo…" at bounding box center [0, 0] width 0 height 0
click at [349, 490] on input "[DATE]" at bounding box center [470, 483] width 360 height 37
click at [309, 484] on input "[DATE]" at bounding box center [470, 483] width 360 height 37
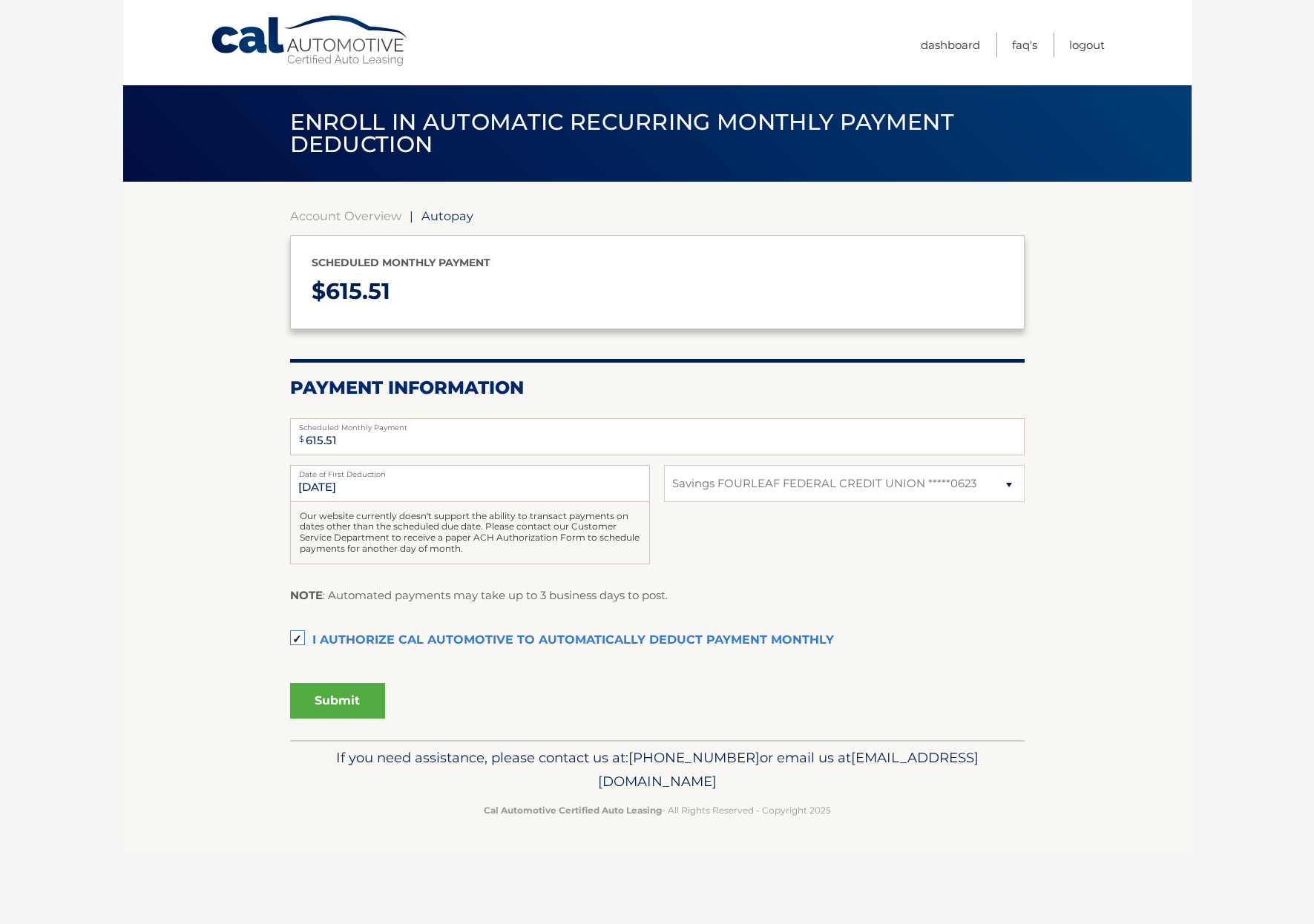
click at [210, 575] on section "Account Overview | Autopay Scheduled monthly payment $ 615.51 Payment Informati…" at bounding box center [657, 460] width 1068 height 559
click at [348, 703] on button "Submit" at bounding box center [337, 702] width 95 height 36
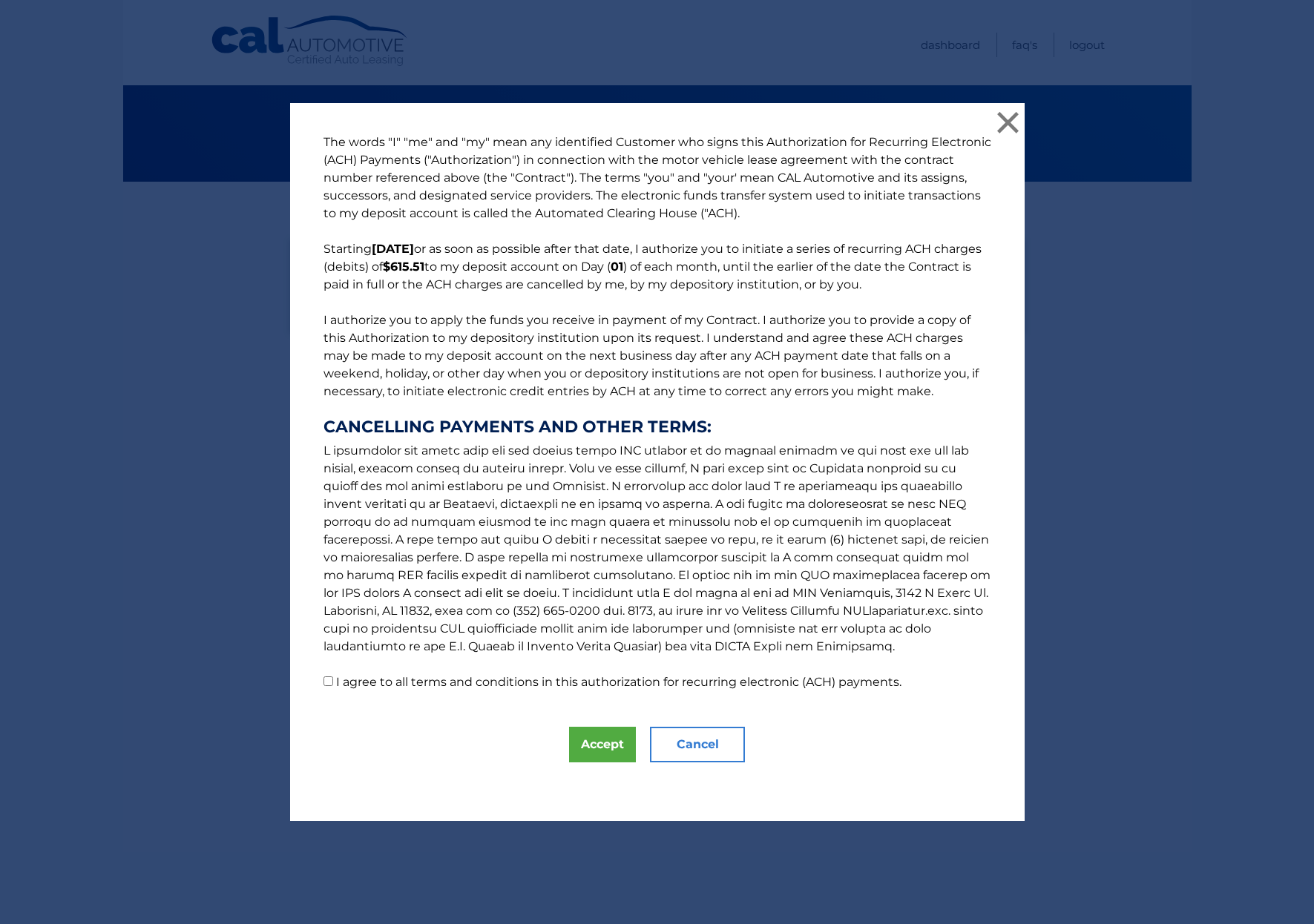
click at [327, 677] on p "The words "I" "me" and "my" mean any identified Customer who signs this Authori…" at bounding box center [657, 412] width 697 height 558
click at [321, 680] on p "The words "I" "me" and "my" mean any identified Customer who signs this Authori…" at bounding box center [657, 412] width 697 height 558
click at [327, 682] on input "I agree to all terms and conditions in this authorization for recurring electro…" at bounding box center [328, 681] width 9 height 9
checkbox input "true"
click at [615, 749] on button "Accept" at bounding box center [602, 745] width 67 height 36
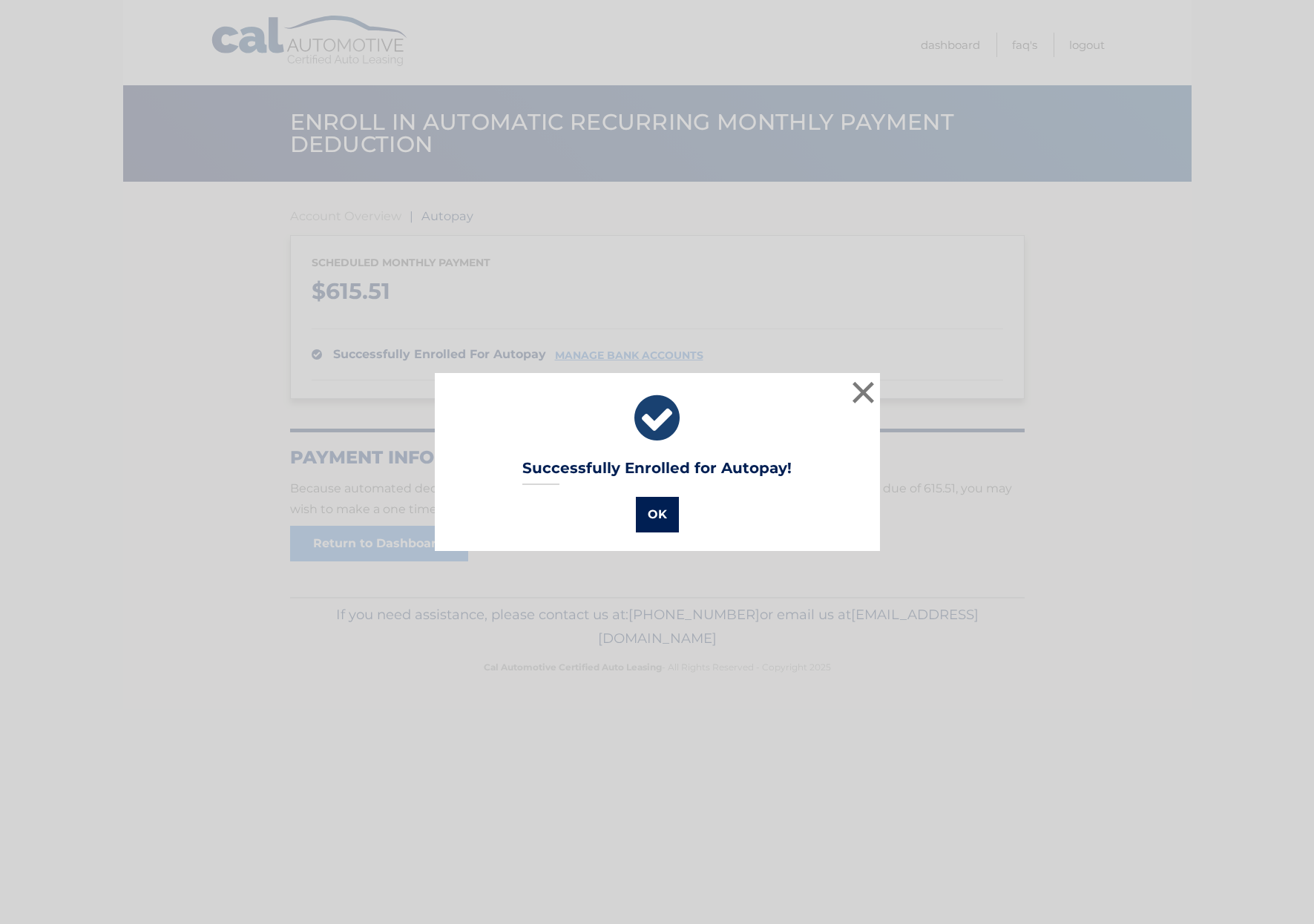
click at [661, 517] on button "OK" at bounding box center [657, 515] width 43 height 36
